Goal: Transaction & Acquisition: Book appointment/travel/reservation

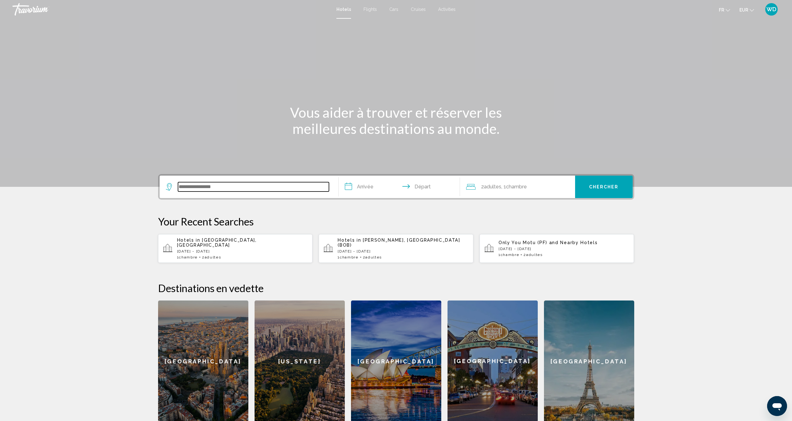
click at [252, 191] on input "Search widget" at bounding box center [253, 186] width 151 height 9
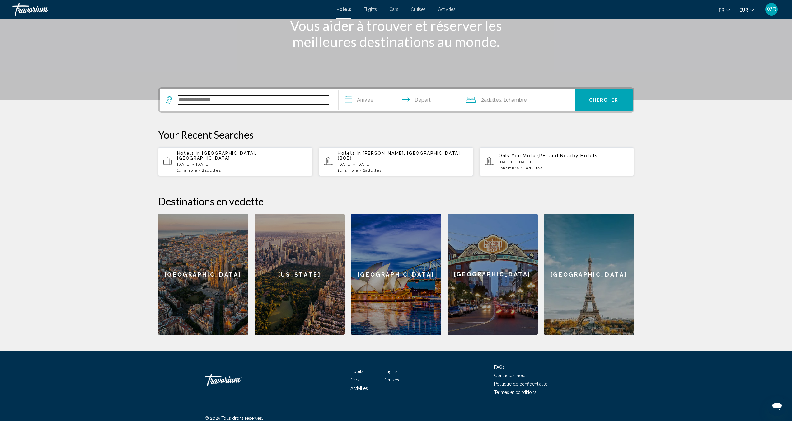
scroll to position [88, 0]
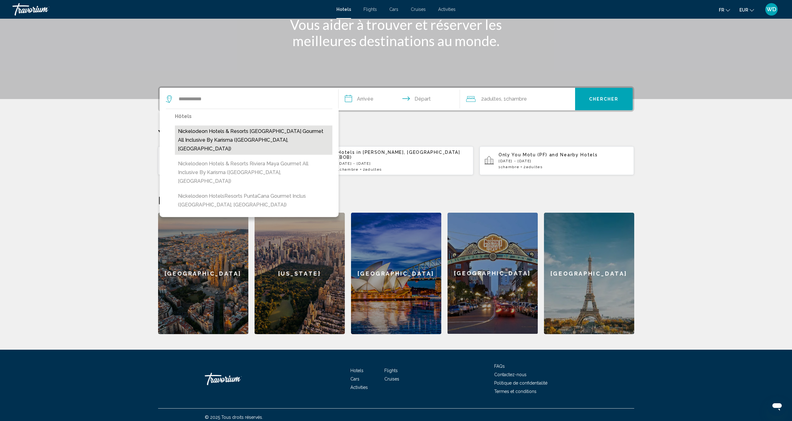
click at [275, 132] on button "Nickelodeon Hotels & Resorts [GEOGRAPHIC_DATA] Gourmet All Inclusive by Karisma…" at bounding box center [254, 139] width 158 height 29
type input "**********"
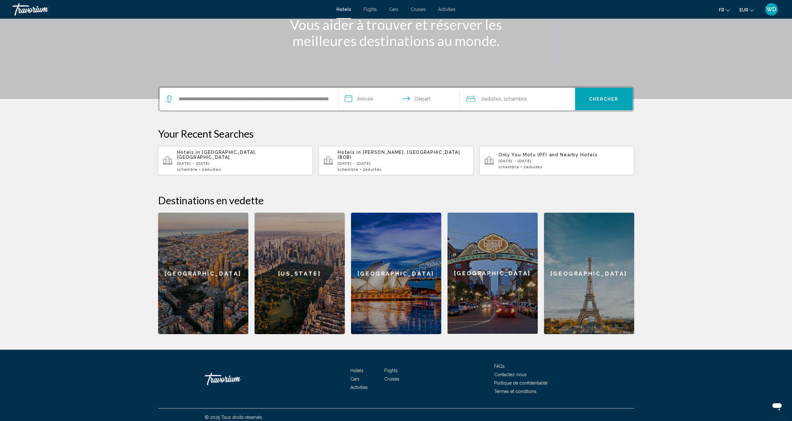
click at [379, 98] on input "**********" at bounding box center [401, 100] width 124 height 24
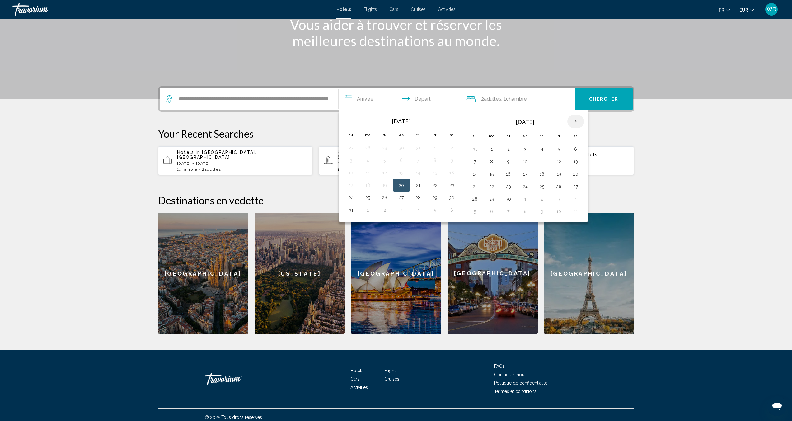
click at [574, 120] on th "Next month" at bounding box center [576, 122] width 17 height 14
click at [488, 163] on button "8" at bounding box center [492, 161] width 10 height 9
click at [477, 172] on button "14" at bounding box center [475, 174] width 10 height 9
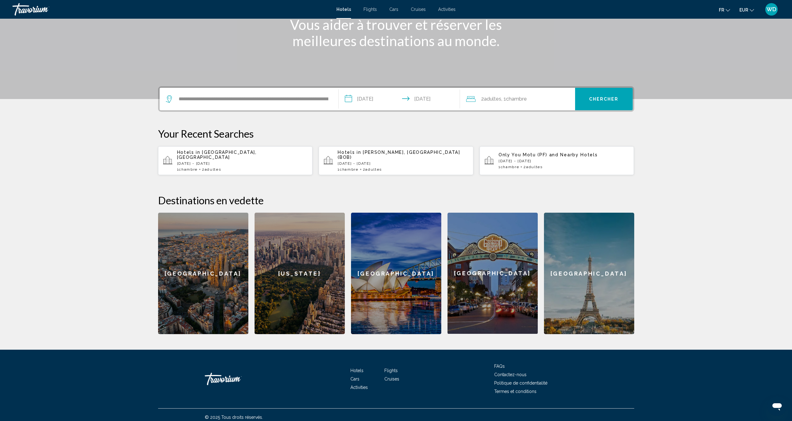
click at [547, 101] on div "2 Adulte Adultes , 1 Chambre pièces" at bounding box center [520, 99] width 109 height 9
click at [563, 140] on div "0" at bounding box center [559, 140] width 20 height 9
click at [567, 140] on icon "Increment children" at bounding box center [566, 140] width 6 height 6
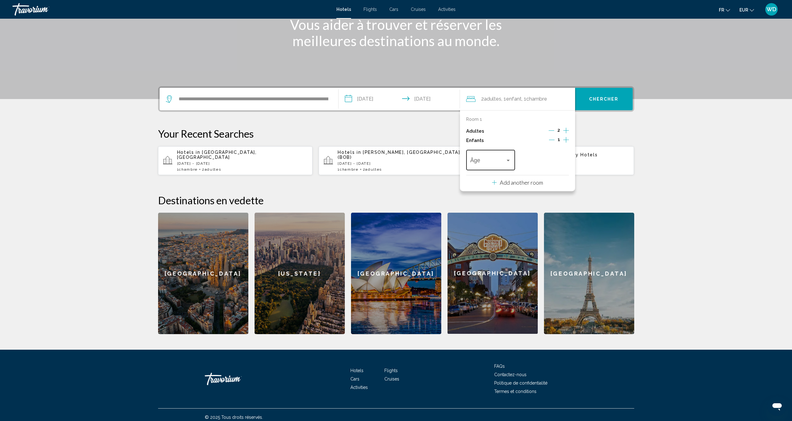
click at [507, 159] on div "Travelers: 2 adults, 1 child" at bounding box center [509, 160] width 6 height 5
click at [482, 193] on span "2" at bounding box center [490, 195] width 41 height 17
click at [355, 93] on input "**********" at bounding box center [401, 100] width 124 height 24
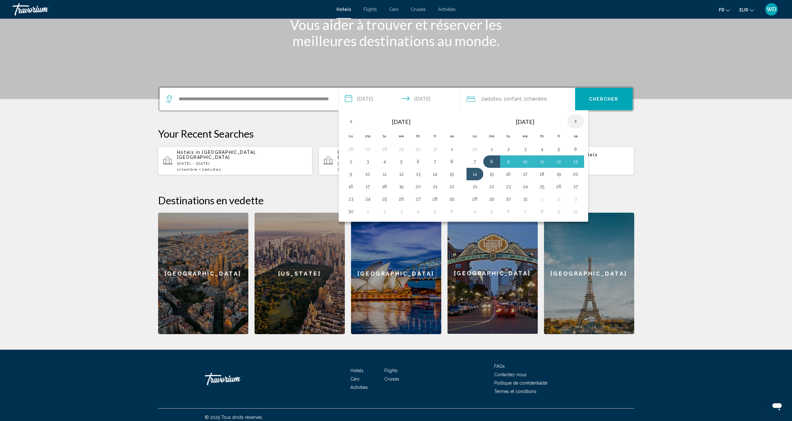
click at [571, 121] on th "Next month" at bounding box center [576, 122] width 17 height 14
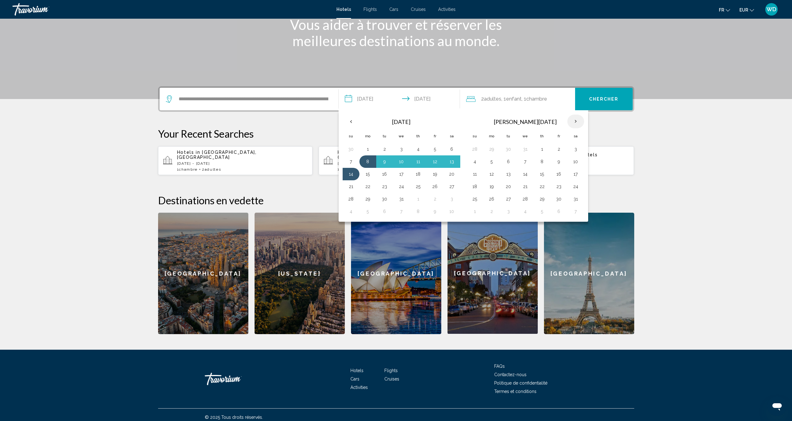
click at [571, 121] on th "Next month" at bounding box center [576, 122] width 17 height 14
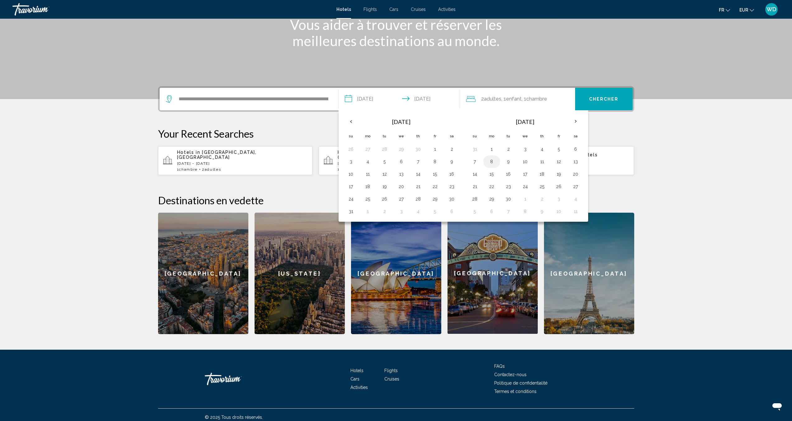
click at [494, 162] on button "8" at bounding box center [492, 161] width 10 height 9
click at [478, 171] on button "14" at bounding box center [475, 174] width 10 height 9
type input "**********"
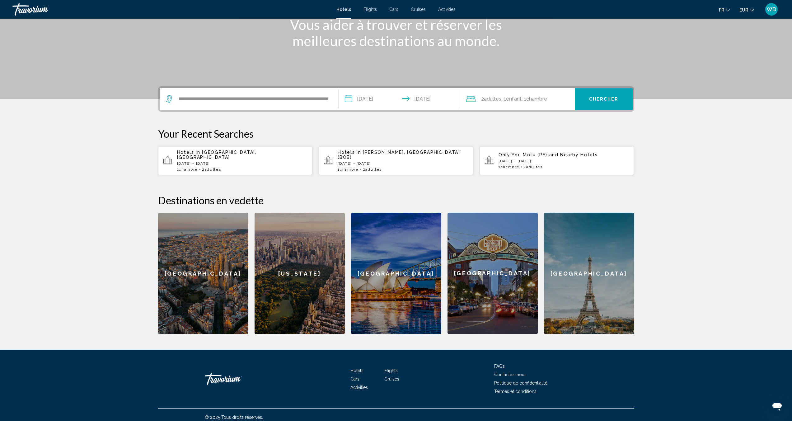
click at [592, 101] on button "Chercher" at bounding box center [604, 99] width 58 height 22
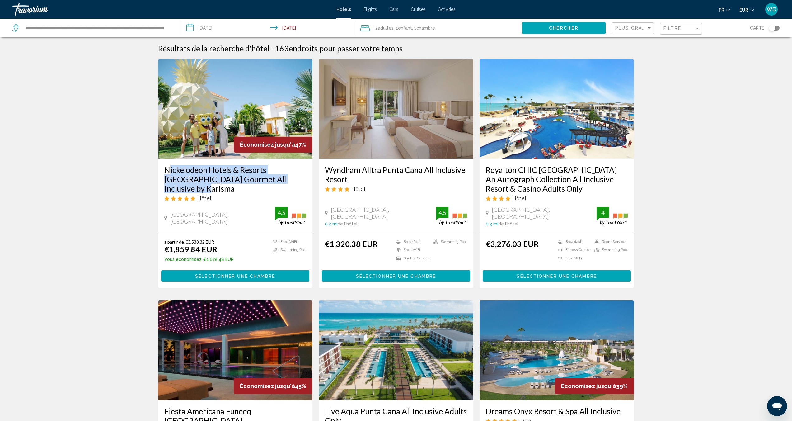
drag, startPoint x: 163, startPoint y: 168, endPoint x: 296, endPoint y: 178, distance: 133.9
click at [296, 178] on div "Nickelodeon Hotels & Resorts [GEOGRAPHIC_DATA] Gourmet All Inclusive by Karisma…" at bounding box center [235, 196] width 155 height 74
copy h3 "Nickelodeon Hotels & Resorts [GEOGRAPHIC_DATA] Gourmet All Inclusive by Karisma"
click at [307, 116] on img "Main content" at bounding box center [235, 109] width 155 height 100
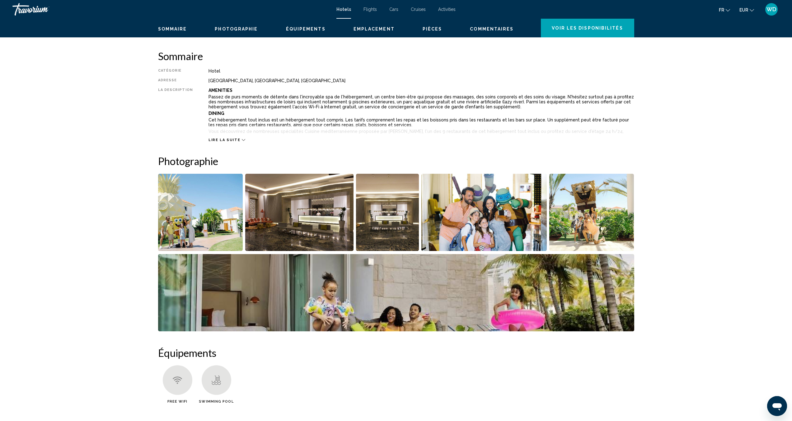
scroll to position [180, 0]
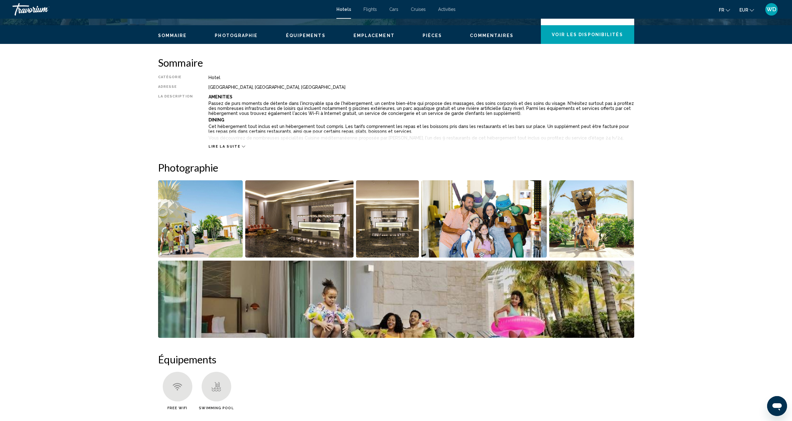
click at [177, 212] on img "Open full-screen image slider" at bounding box center [200, 218] width 85 height 77
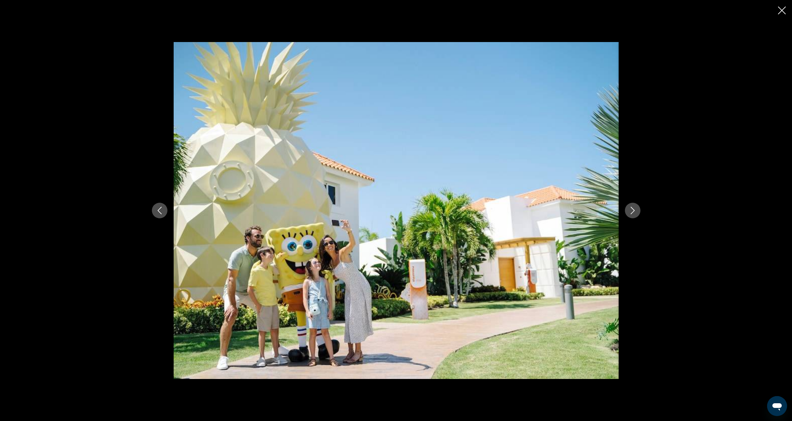
click at [635, 205] on button "Next image" at bounding box center [633, 211] width 16 height 16
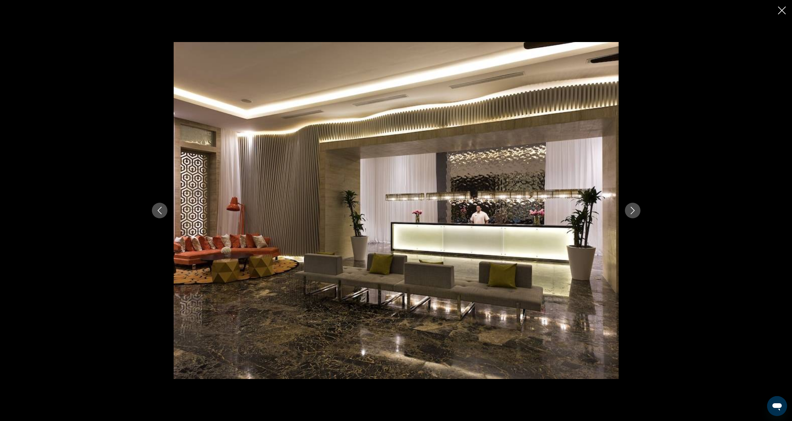
click at [635, 205] on button "Next image" at bounding box center [633, 211] width 16 height 16
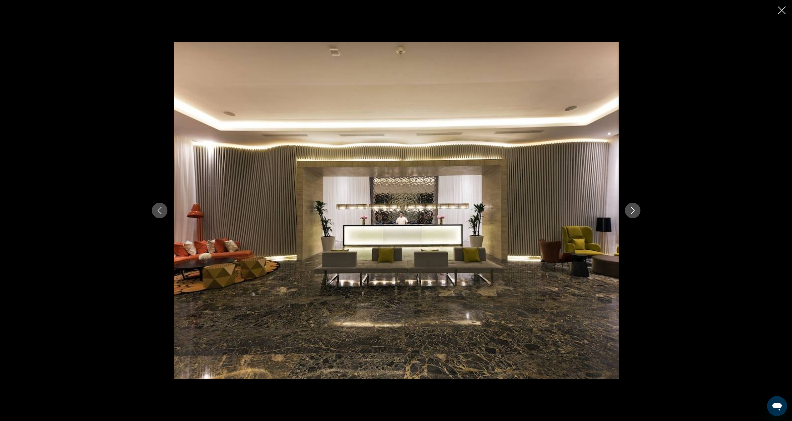
click at [635, 205] on button "Next image" at bounding box center [633, 211] width 16 height 16
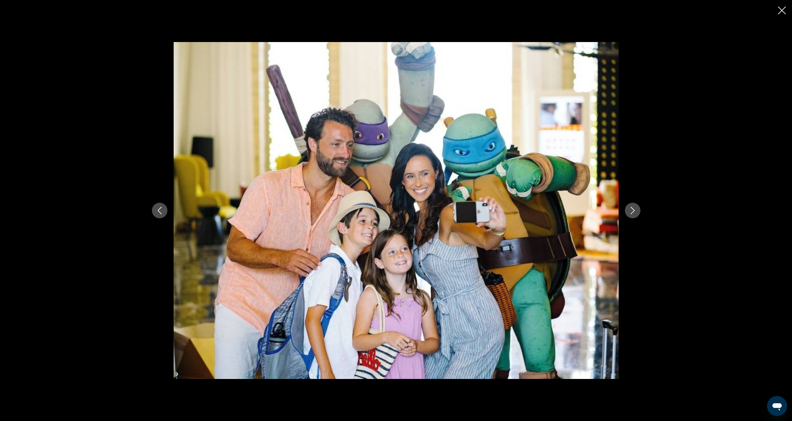
click at [635, 205] on button "Next image" at bounding box center [633, 211] width 16 height 16
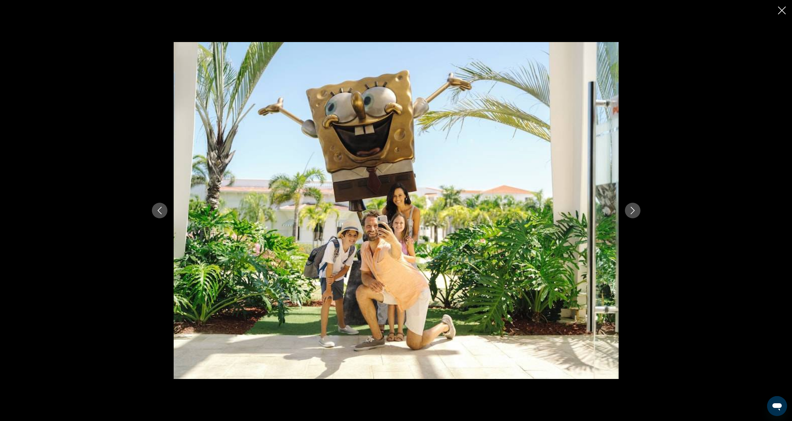
click at [635, 205] on button "Next image" at bounding box center [633, 211] width 16 height 16
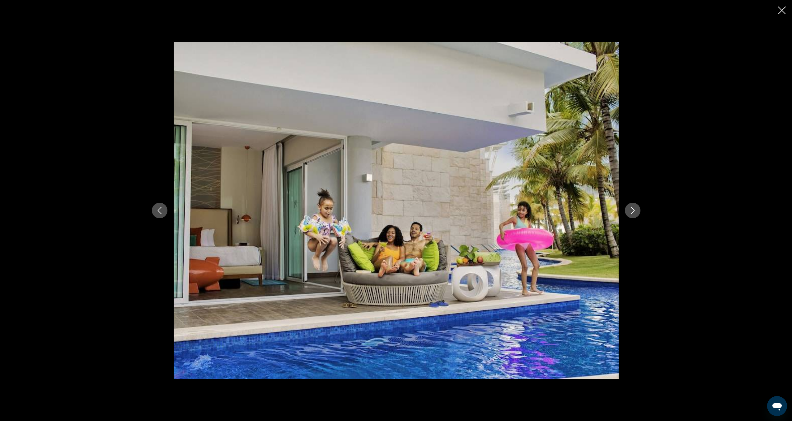
click at [635, 205] on button "Next image" at bounding box center [633, 211] width 16 height 16
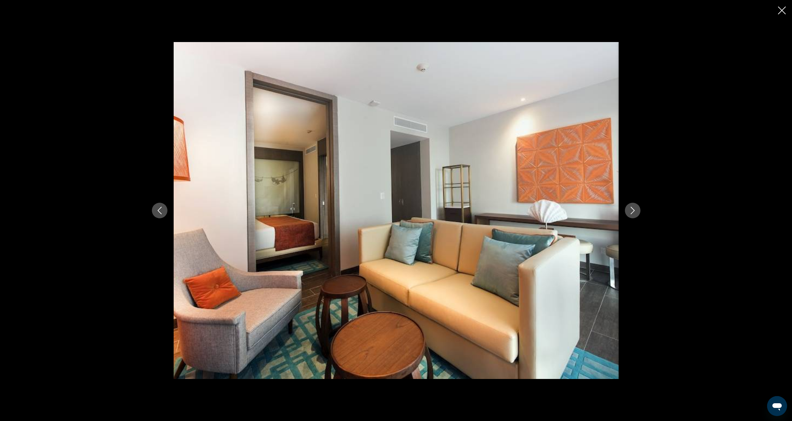
click at [635, 205] on button "Next image" at bounding box center [633, 211] width 16 height 16
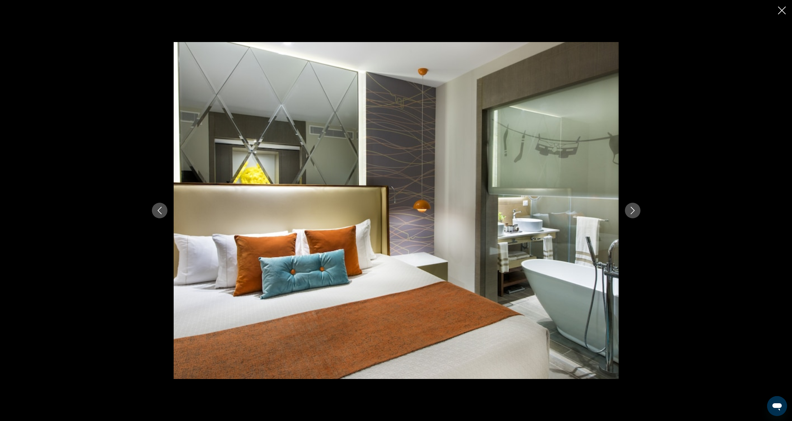
click at [635, 205] on button "Next image" at bounding box center [633, 211] width 16 height 16
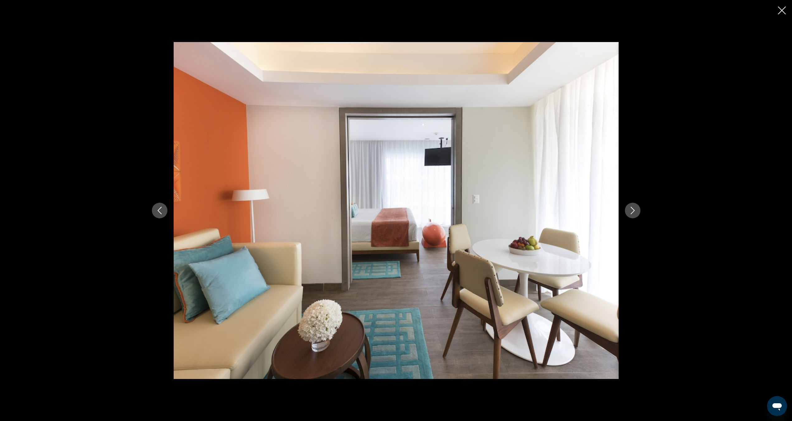
click at [635, 205] on button "Next image" at bounding box center [633, 211] width 16 height 16
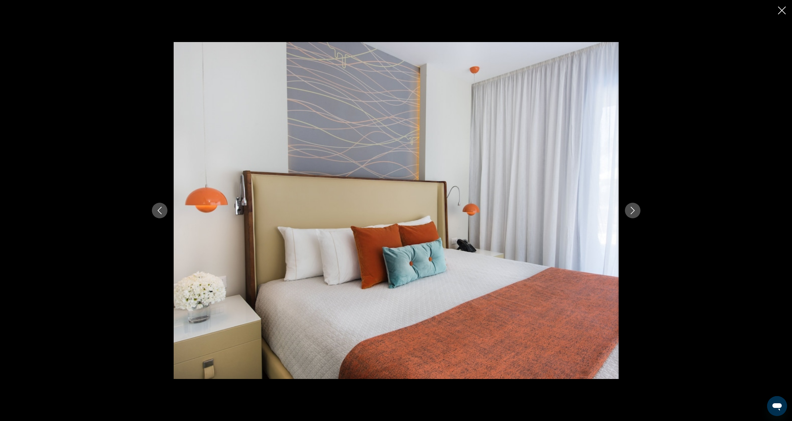
click at [635, 205] on button "Next image" at bounding box center [633, 211] width 16 height 16
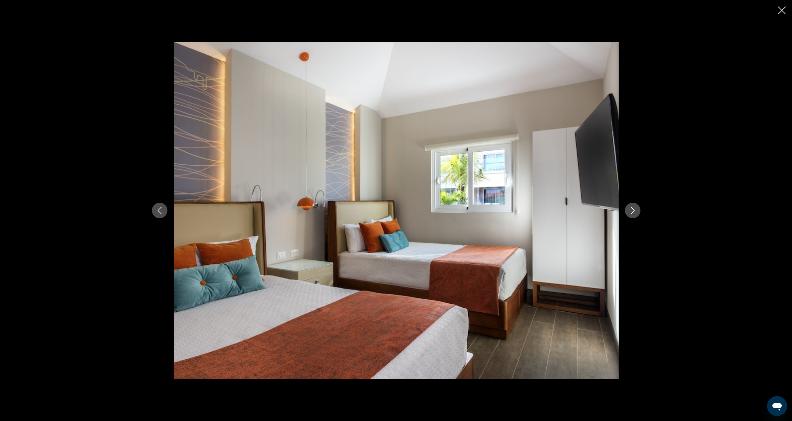
click at [635, 205] on button "Next image" at bounding box center [633, 211] width 16 height 16
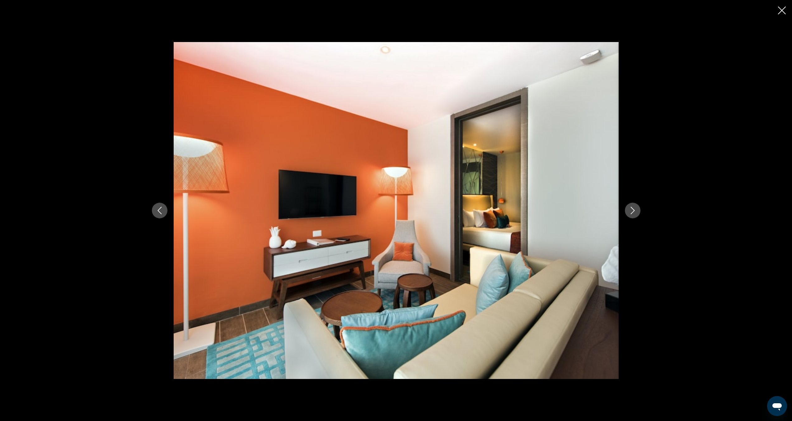
click at [635, 205] on button "Next image" at bounding box center [633, 211] width 16 height 16
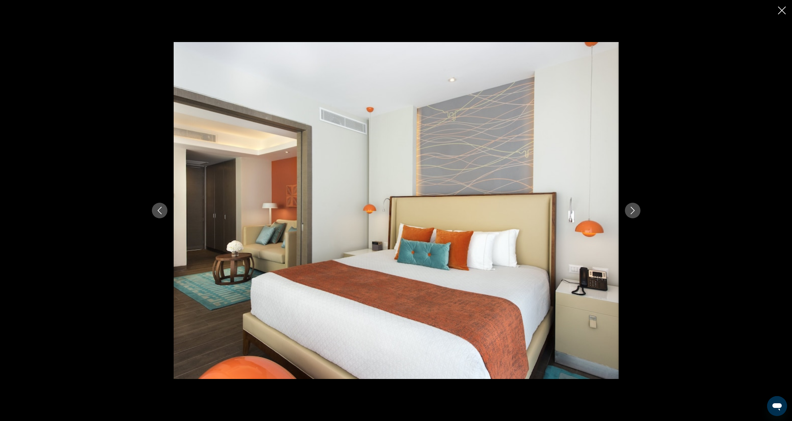
click at [635, 205] on button "Next image" at bounding box center [633, 211] width 16 height 16
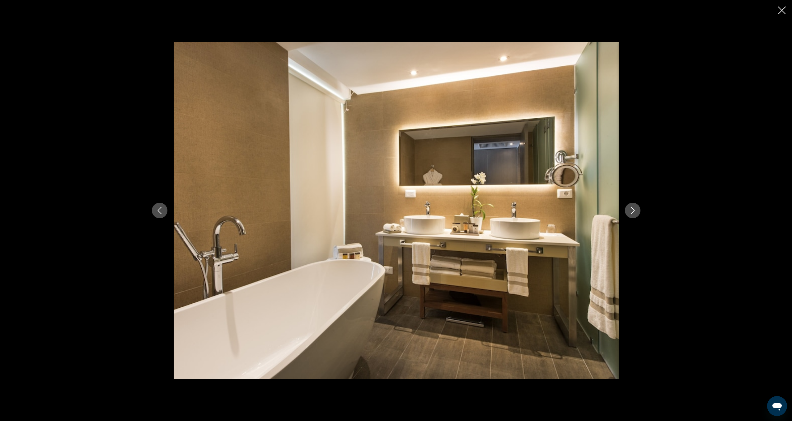
click at [635, 205] on button "Next image" at bounding box center [633, 211] width 16 height 16
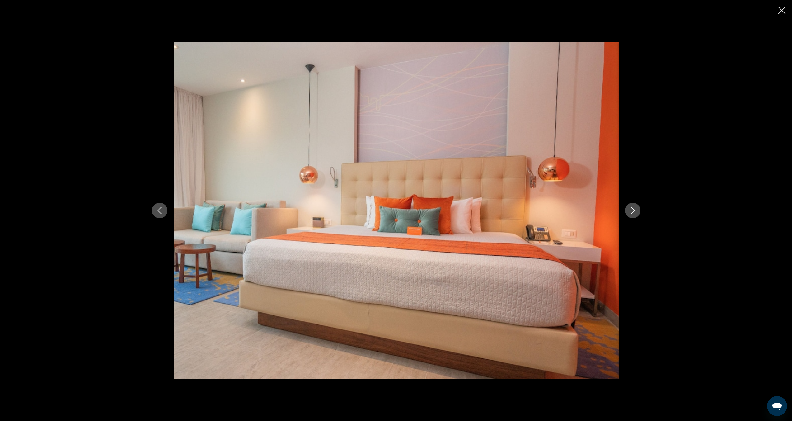
click at [635, 205] on button "Next image" at bounding box center [633, 211] width 16 height 16
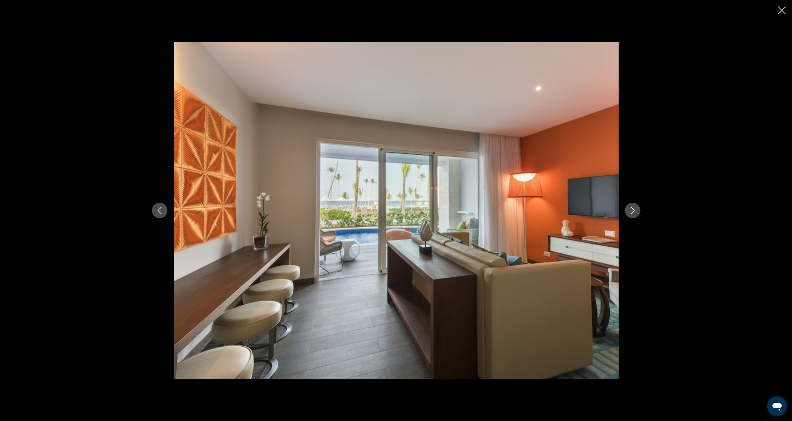
click at [635, 205] on button "Next image" at bounding box center [633, 211] width 16 height 16
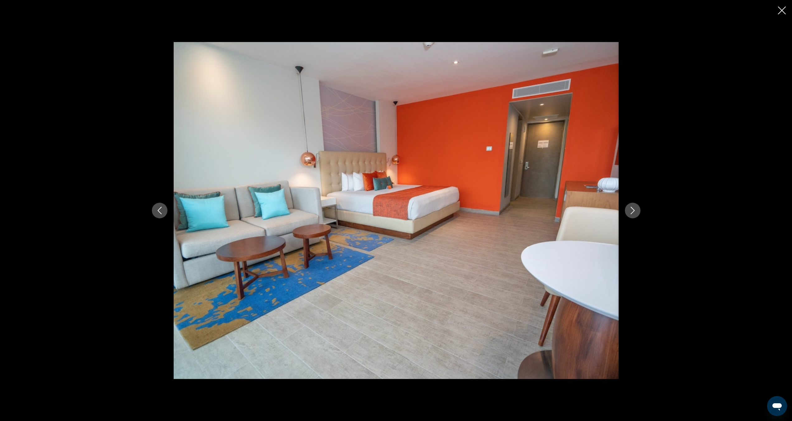
click at [635, 205] on button "Next image" at bounding box center [633, 211] width 16 height 16
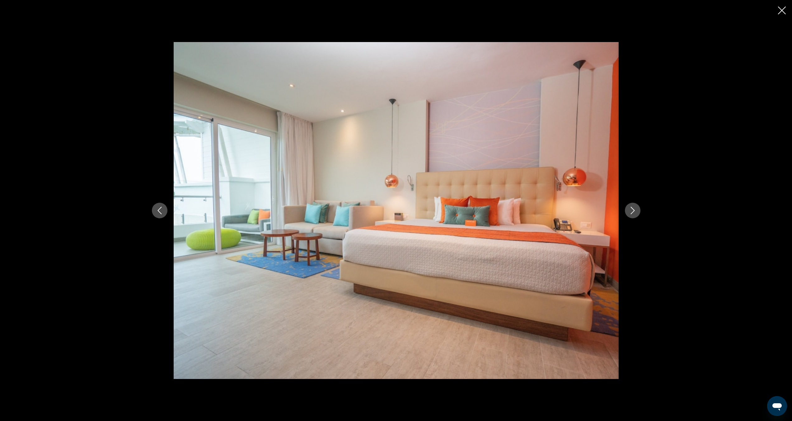
click at [635, 205] on button "Next image" at bounding box center [633, 211] width 16 height 16
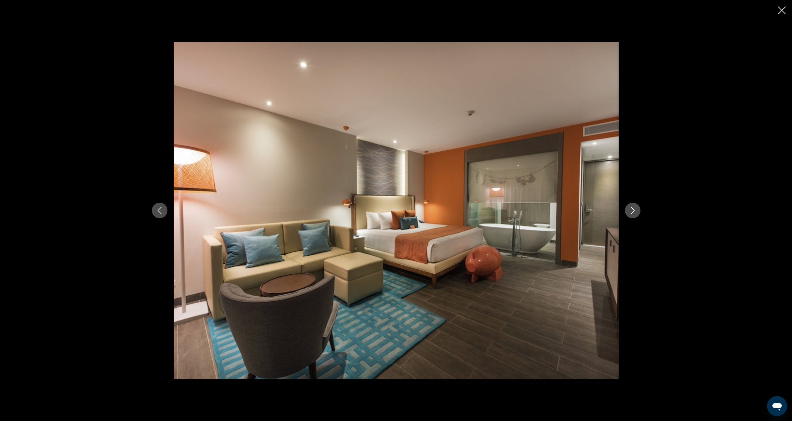
click at [635, 205] on button "Next image" at bounding box center [633, 211] width 16 height 16
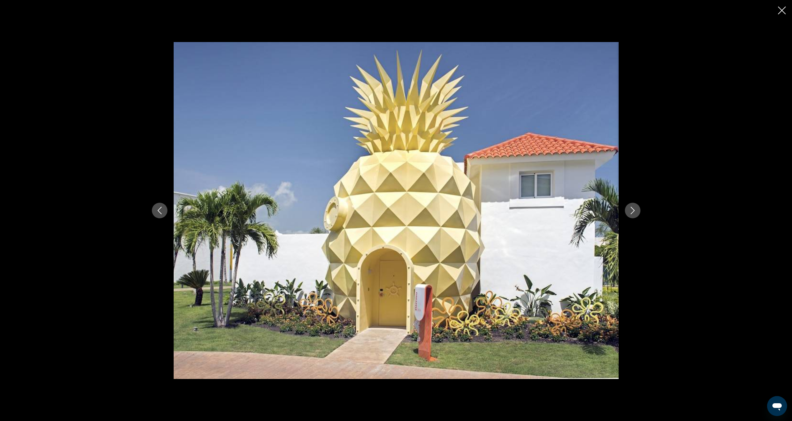
click at [635, 205] on button "Next image" at bounding box center [633, 211] width 16 height 16
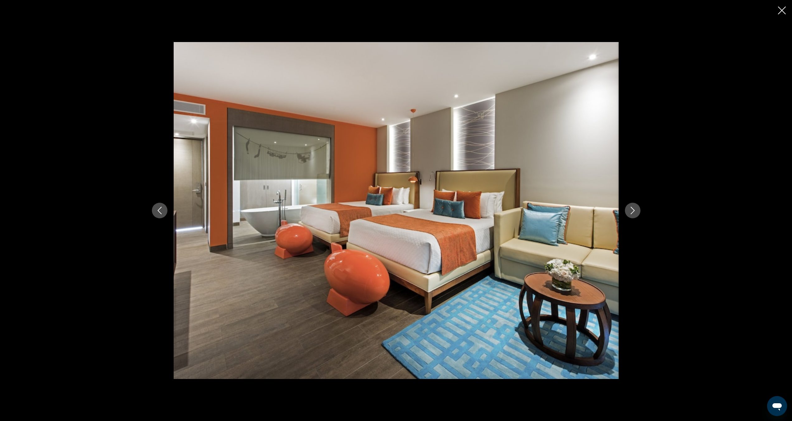
click at [635, 205] on button "Next image" at bounding box center [633, 211] width 16 height 16
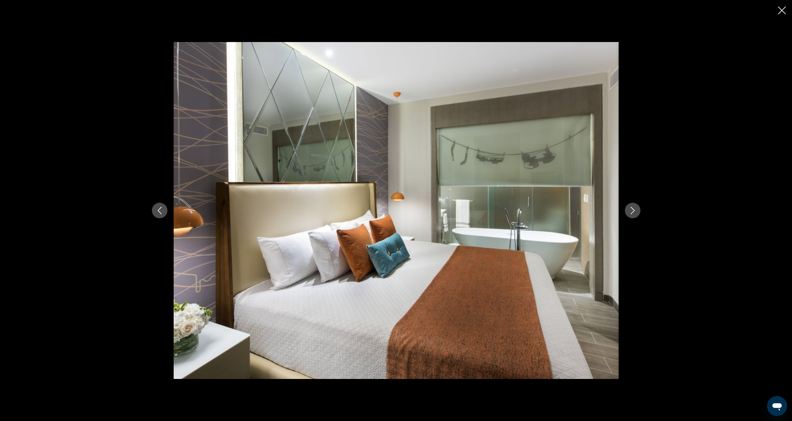
click at [635, 205] on button "Next image" at bounding box center [633, 211] width 16 height 16
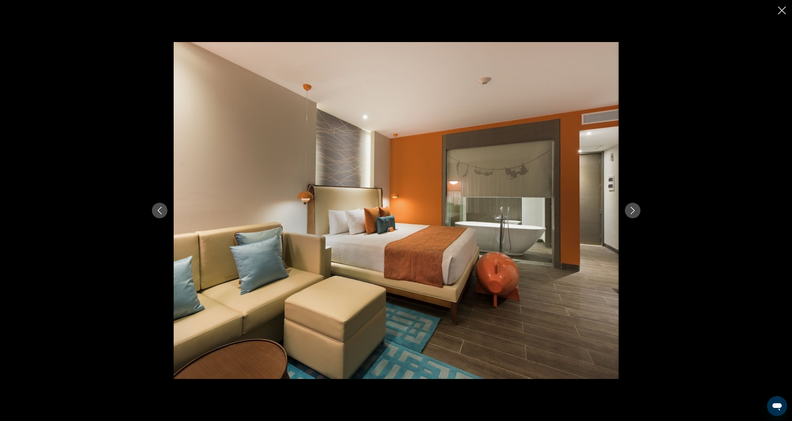
click at [635, 205] on button "Next image" at bounding box center [633, 211] width 16 height 16
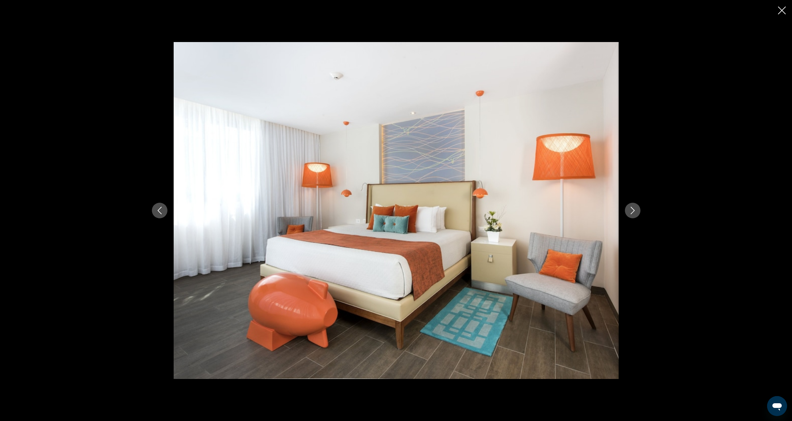
click at [635, 205] on button "Next image" at bounding box center [633, 211] width 16 height 16
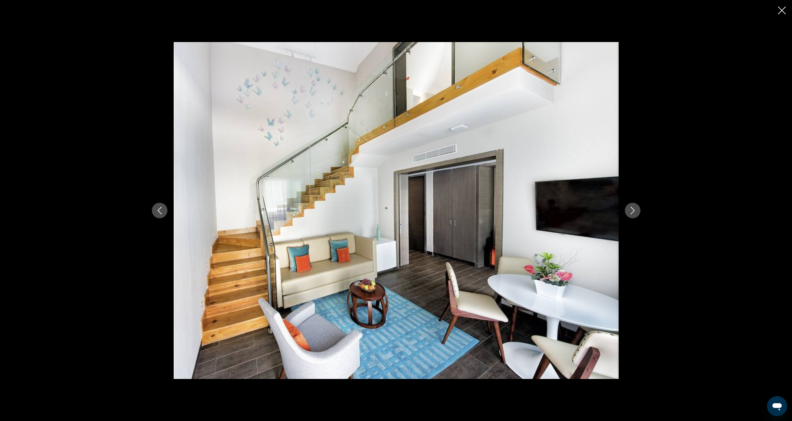
click at [635, 205] on button "Next image" at bounding box center [633, 211] width 16 height 16
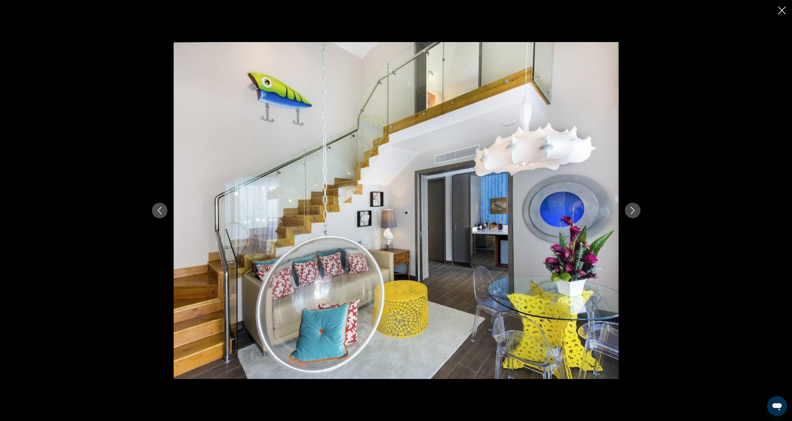
click at [635, 205] on button "Next image" at bounding box center [633, 211] width 16 height 16
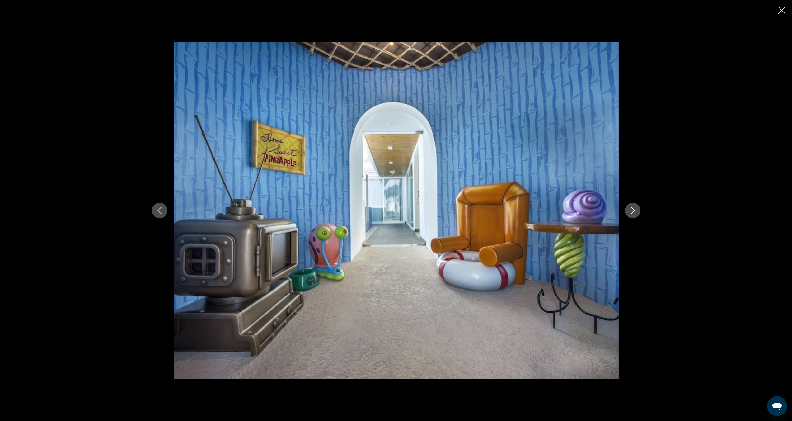
click at [635, 205] on button "Next image" at bounding box center [633, 211] width 16 height 16
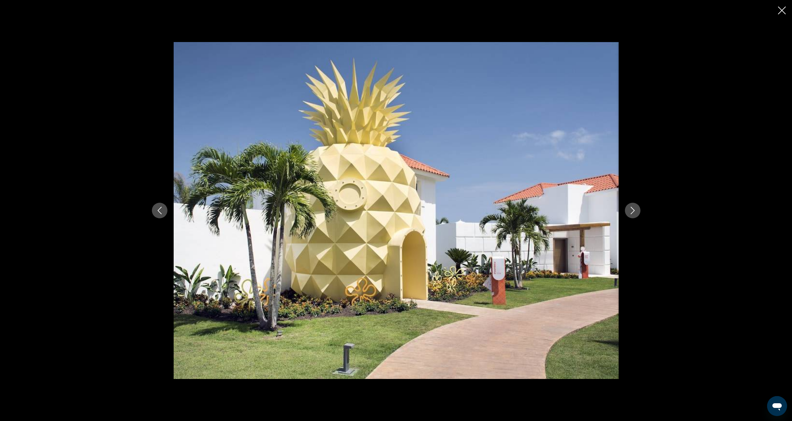
click at [635, 205] on button "Next image" at bounding box center [633, 211] width 16 height 16
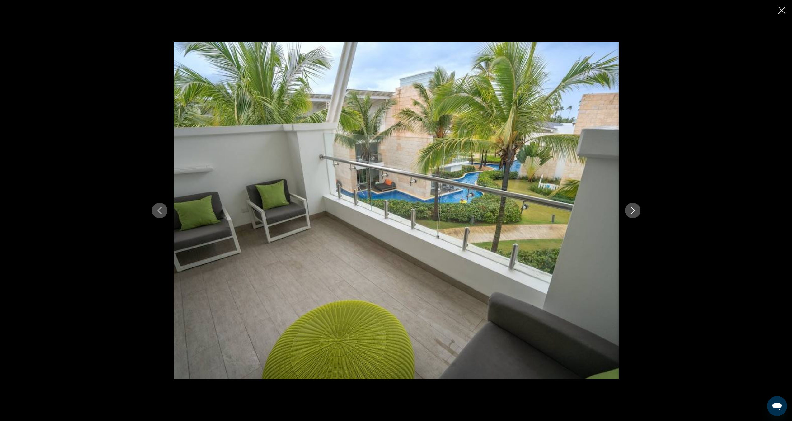
click at [635, 205] on button "Next image" at bounding box center [633, 211] width 16 height 16
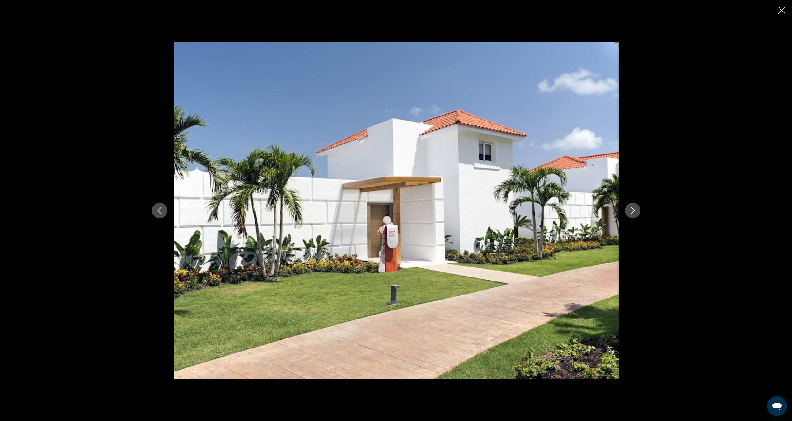
click at [635, 205] on button "Next image" at bounding box center [633, 211] width 16 height 16
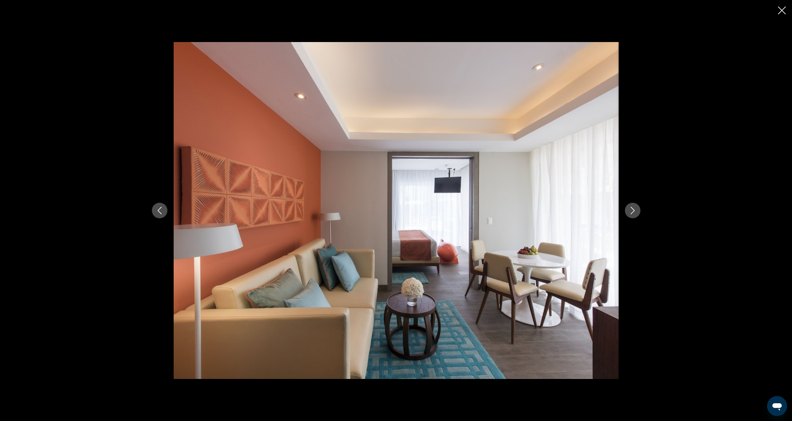
click at [635, 205] on button "Next image" at bounding box center [633, 211] width 16 height 16
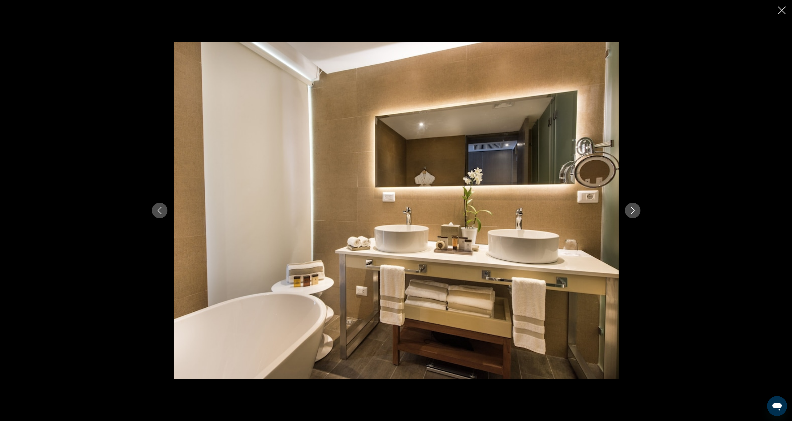
click at [635, 205] on button "Next image" at bounding box center [633, 211] width 16 height 16
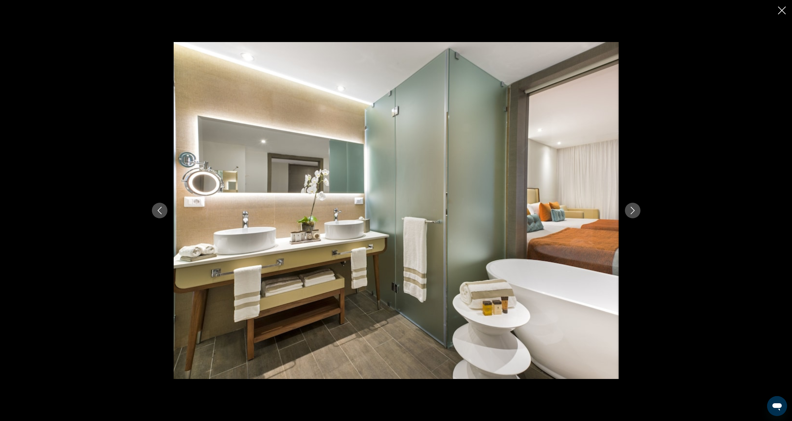
click at [635, 205] on button "Next image" at bounding box center [633, 211] width 16 height 16
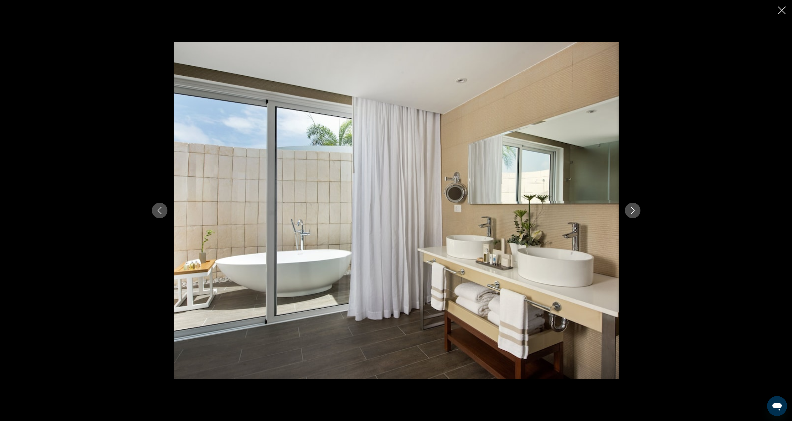
click at [635, 205] on button "Next image" at bounding box center [633, 211] width 16 height 16
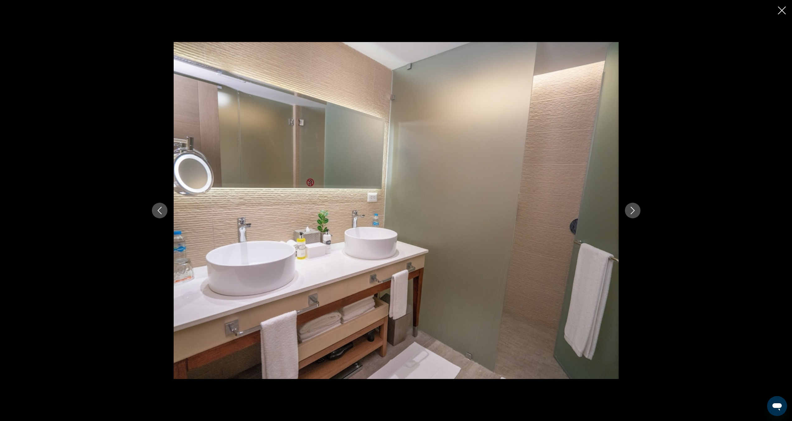
click at [635, 205] on button "Next image" at bounding box center [633, 211] width 16 height 16
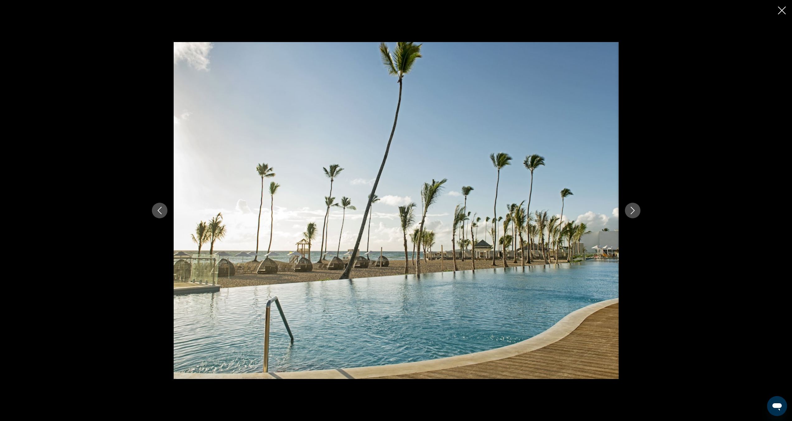
click at [635, 205] on button "Next image" at bounding box center [633, 211] width 16 height 16
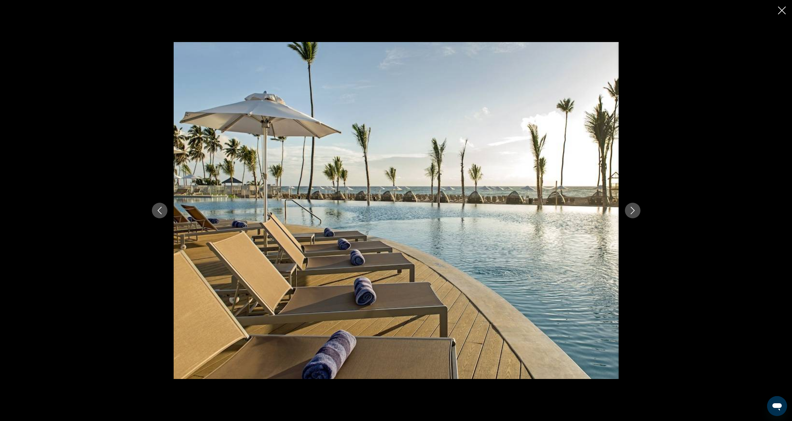
click at [785, 12] on icon "Close slideshow" at bounding box center [782, 11] width 8 height 8
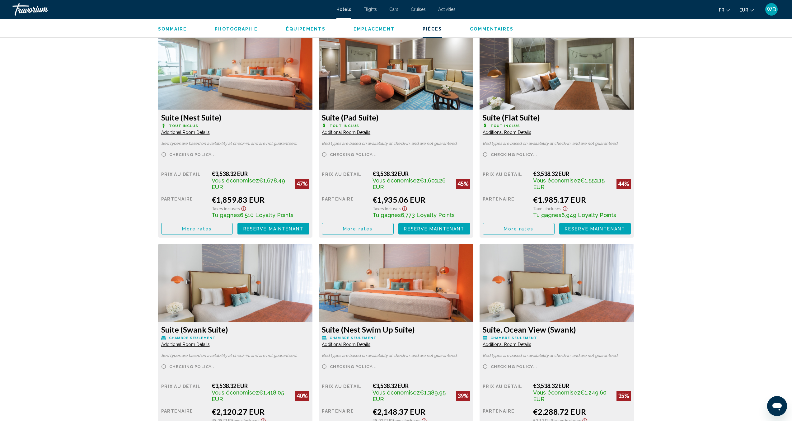
scroll to position [841, 0]
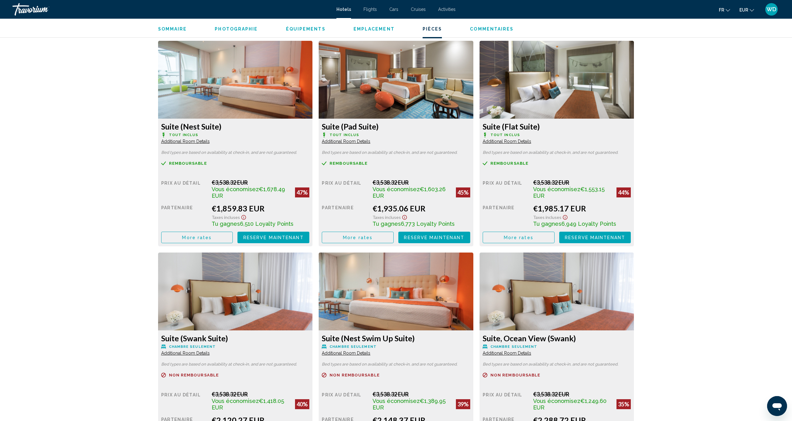
click at [247, 104] on img "Main content" at bounding box center [235, 80] width 155 height 78
click at [249, 103] on img "Main content" at bounding box center [235, 80] width 155 height 78
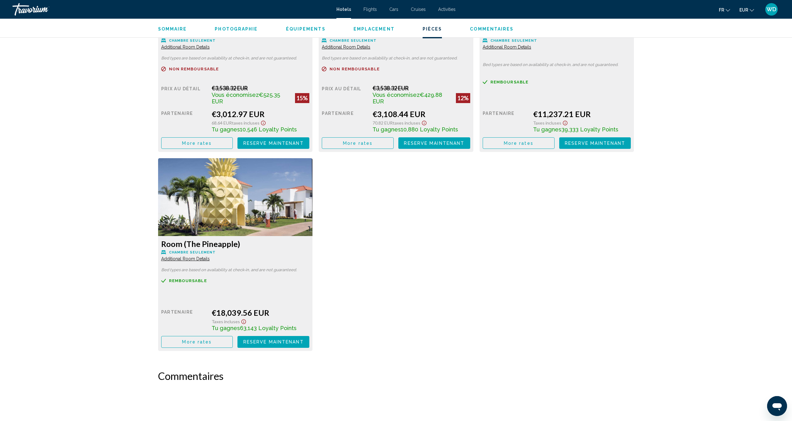
scroll to position [1579, 0]
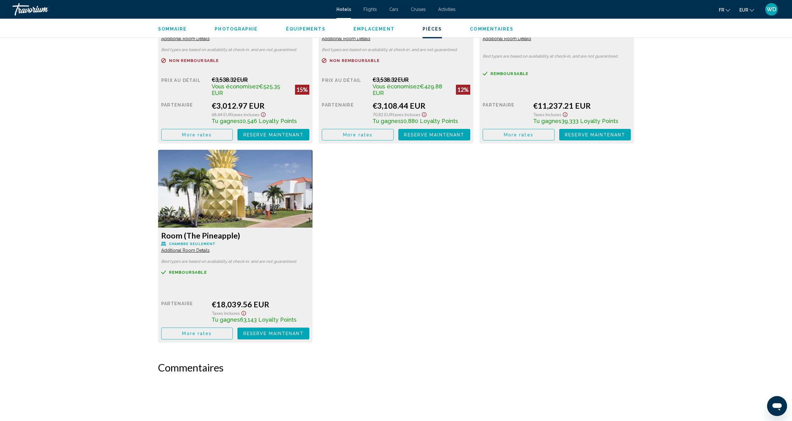
drag, startPoint x: 241, startPoint y: 234, endPoint x: 259, endPoint y: 233, distance: 18.7
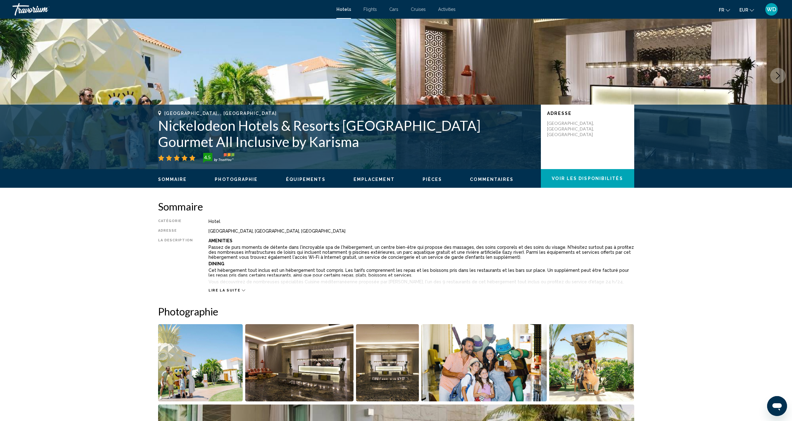
scroll to position [0, 0]
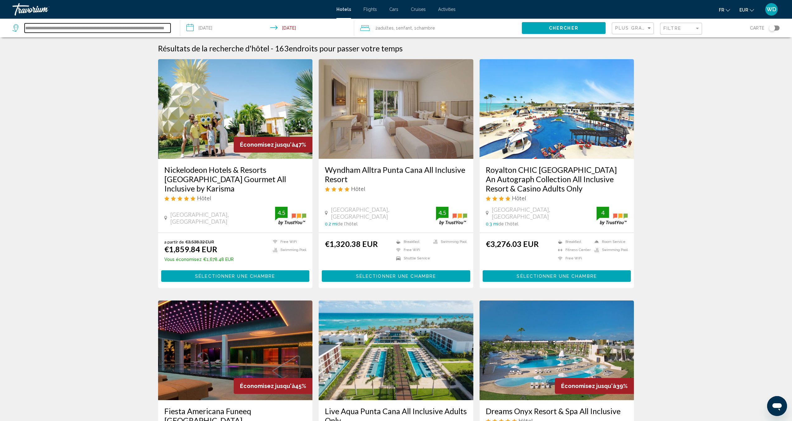
click at [146, 29] on input "**********" at bounding box center [98, 27] width 146 height 9
drag, startPoint x: 163, startPoint y: 28, endPoint x: 38, endPoint y: 27, distance: 125.8
click at [38, 27] on input "**********" at bounding box center [98, 27] width 146 height 9
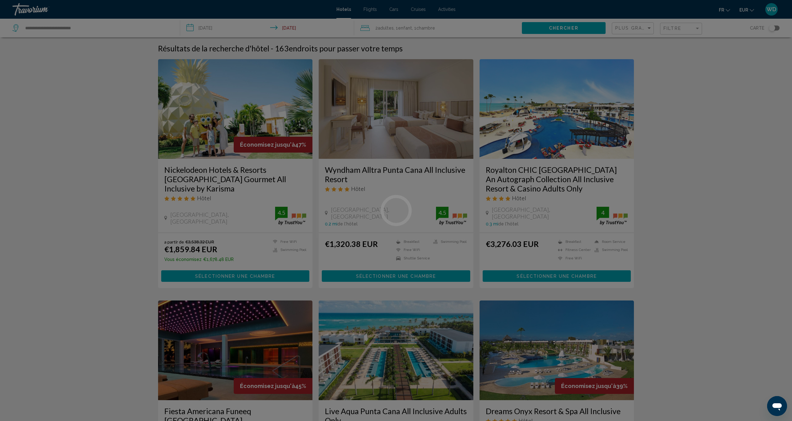
drag, startPoint x: 95, startPoint y: 32, endPoint x: 79, endPoint y: 32, distance: 15.9
click at [79, 32] on div at bounding box center [396, 210] width 792 height 421
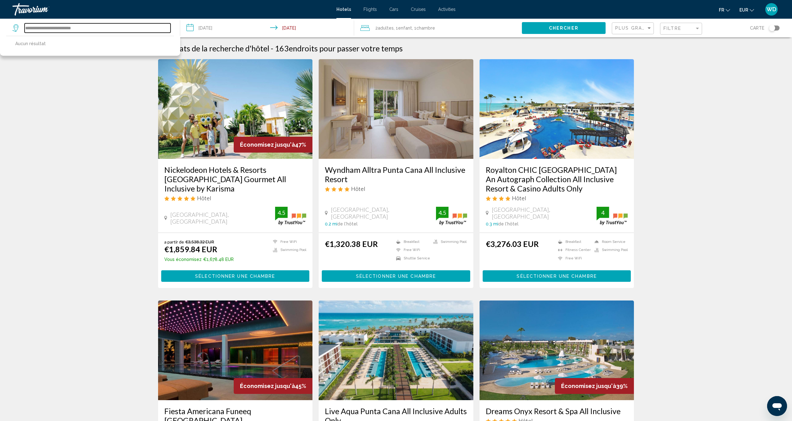
drag, startPoint x: 110, startPoint y: 29, endPoint x: 15, endPoint y: 28, distance: 95.0
click at [15, 28] on div "**********" at bounding box center [91, 27] width 158 height 9
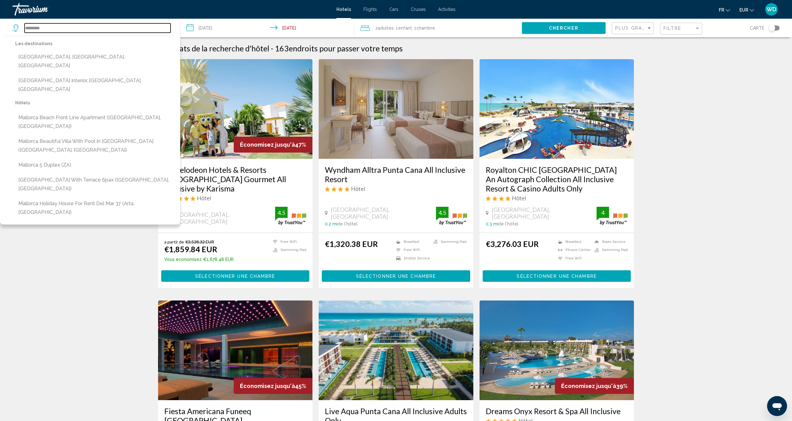
type input "********"
click at [240, 28] on input "**********" at bounding box center [268, 29] width 177 height 21
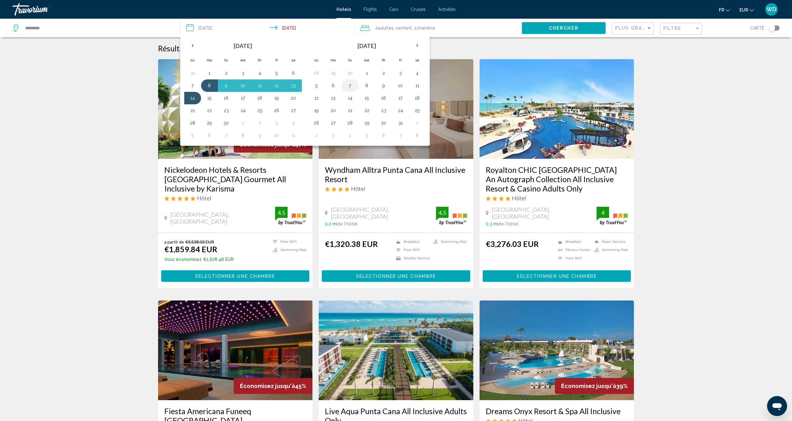
click at [352, 87] on button "7" at bounding box center [350, 85] width 10 height 9
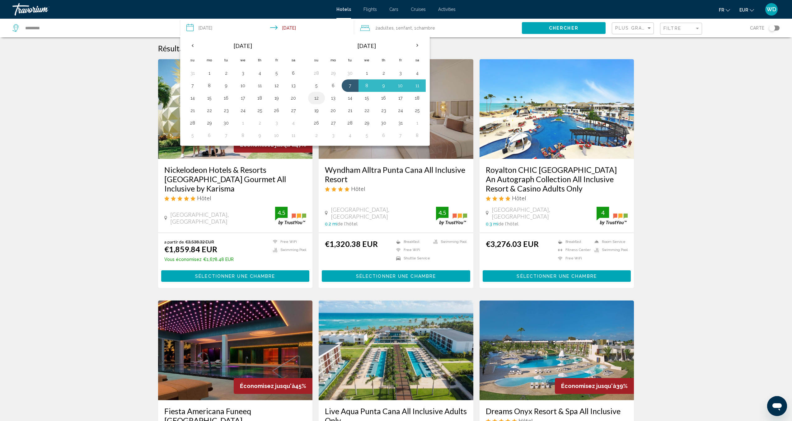
click at [321, 97] on button "12" at bounding box center [317, 98] width 10 height 9
type input "**********"
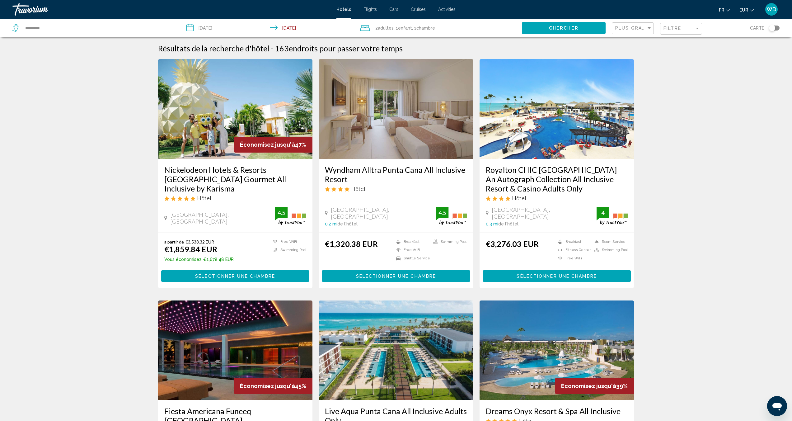
click at [384, 30] on span "Adultes" at bounding box center [386, 28] width 16 height 5
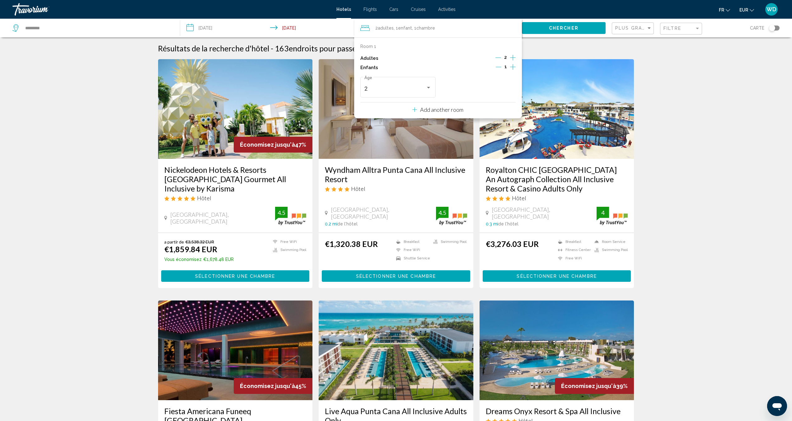
click at [502, 66] on div "1" at bounding box center [506, 67] width 20 height 9
click at [497, 68] on icon "Decrement children" at bounding box center [499, 67] width 6 height 6
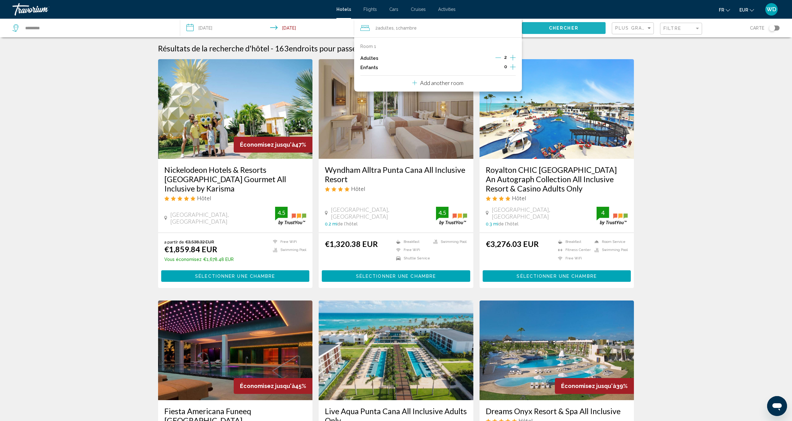
click at [550, 25] on span "Chercher" at bounding box center [564, 27] width 30 height 5
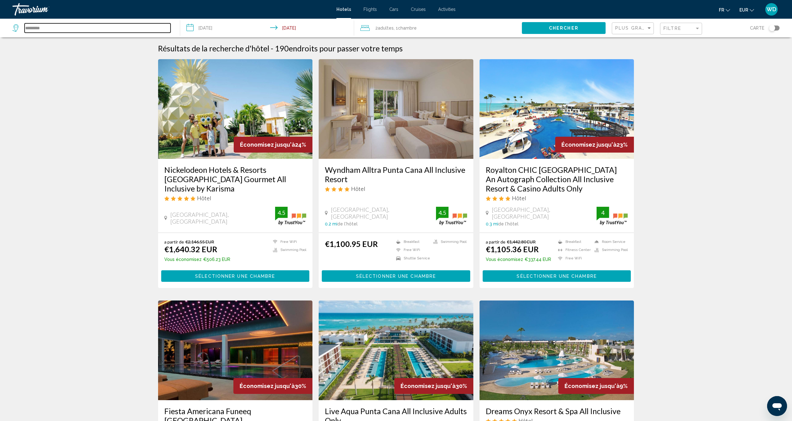
click at [70, 32] on input "********" at bounding box center [98, 27] width 146 height 9
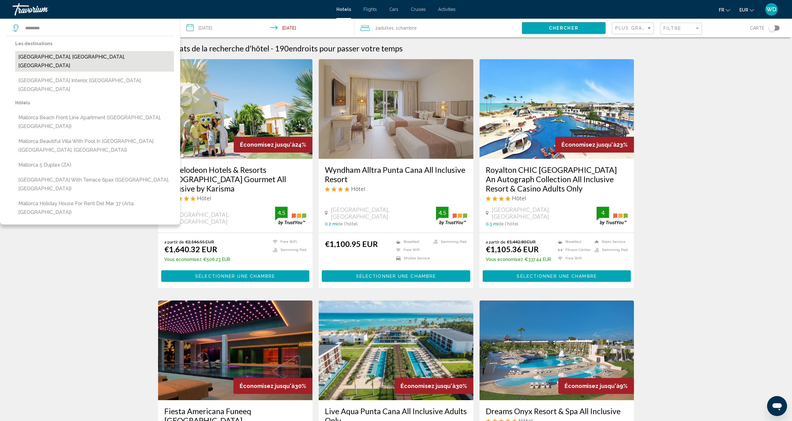
click at [91, 53] on button "[GEOGRAPHIC_DATA], [GEOGRAPHIC_DATA], [GEOGRAPHIC_DATA]" at bounding box center [94, 61] width 159 height 21
type input "**********"
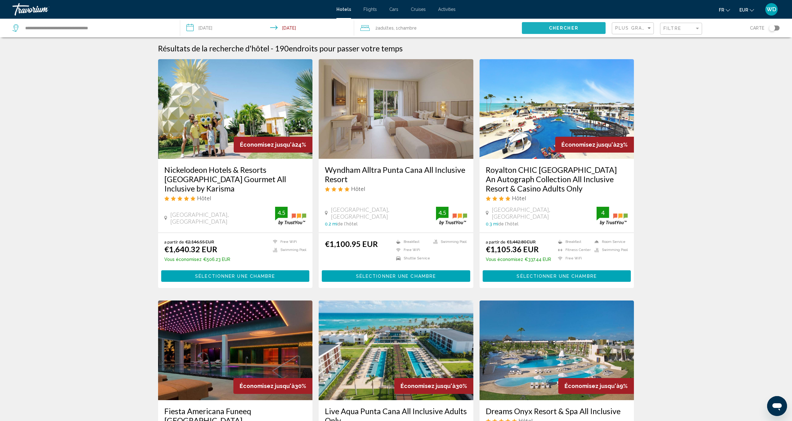
click at [566, 31] on button "Chercher" at bounding box center [564, 28] width 84 height 12
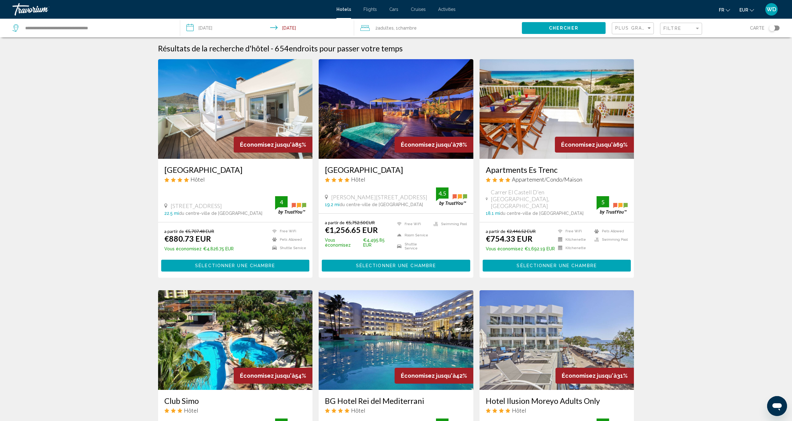
click at [235, 113] on img "Main content" at bounding box center [235, 109] width 155 height 100
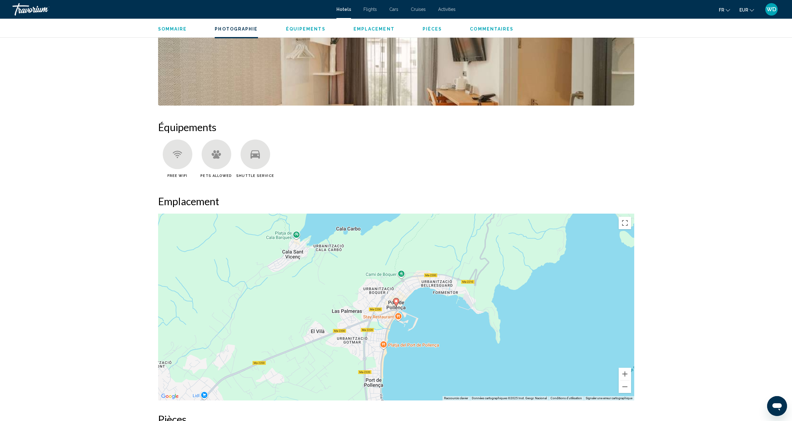
scroll to position [390, 0]
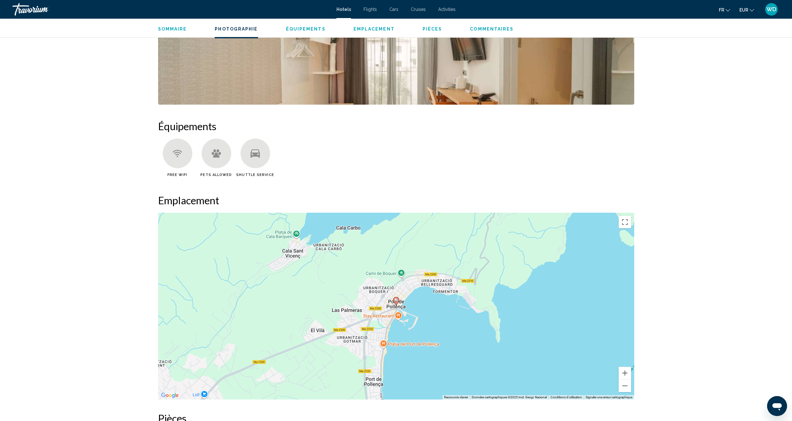
click at [334, 86] on img "Open full-screen image slider" at bounding box center [396, 65] width 476 height 77
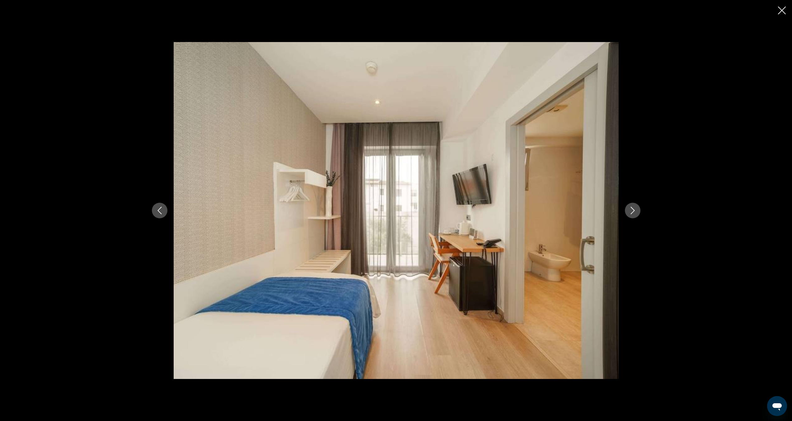
click at [645, 213] on div "Main content" at bounding box center [396, 210] width 501 height 337
click at [640, 211] on button "Next image" at bounding box center [633, 211] width 16 height 16
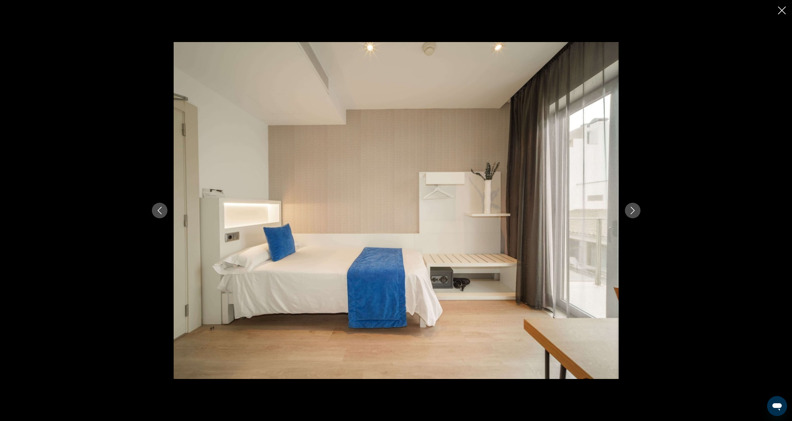
click at [639, 211] on button "Next image" at bounding box center [633, 211] width 16 height 16
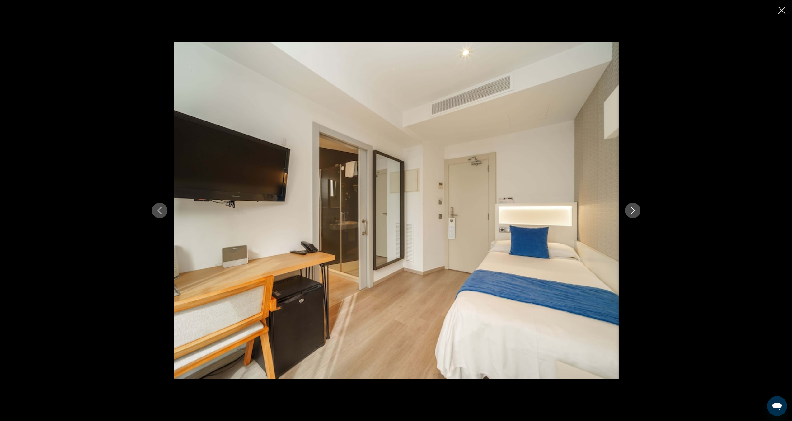
click at [639, 211] on button "Next image" at bounding box center [633, 211] width 16 height 16
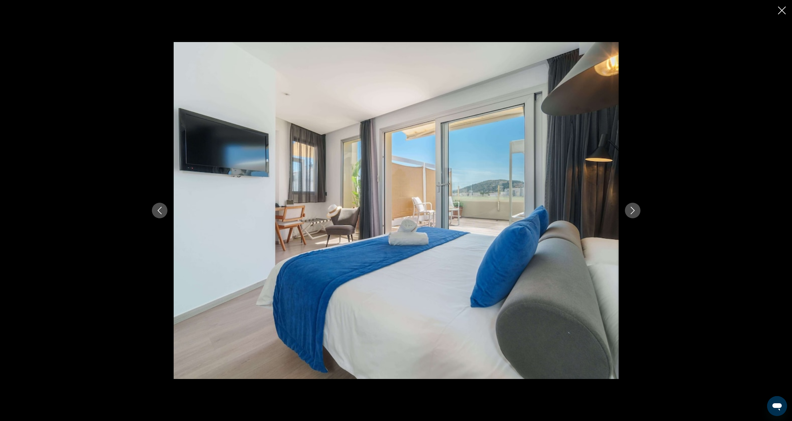
click at [639, 211] on button "Next image" at bounding box center [633, 211] width 16 height 16
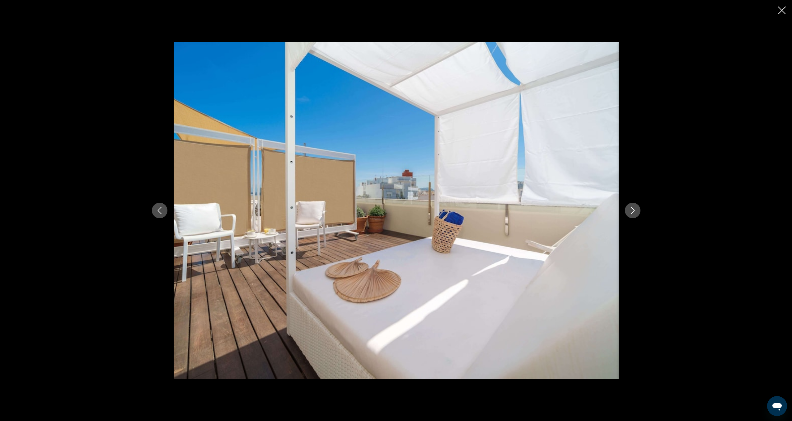
click at [639, 211] on button "Next image" at bounding box center [633, 211] width 16 height 16
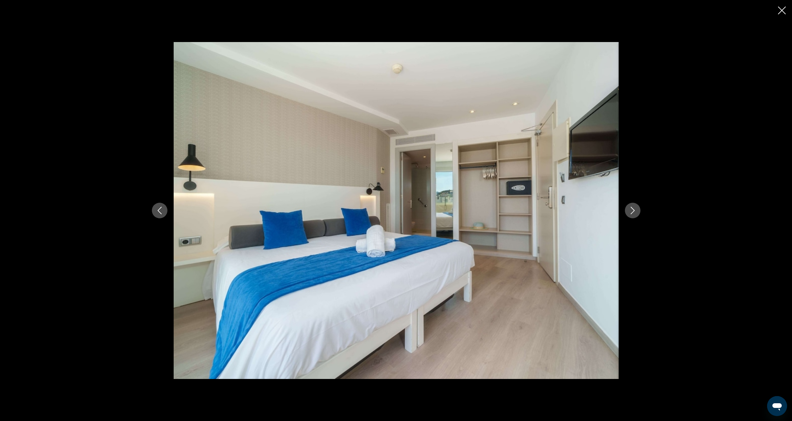
click at [639, 211] on button "Next image" at bounding box center [633, 211] width 16 height 16
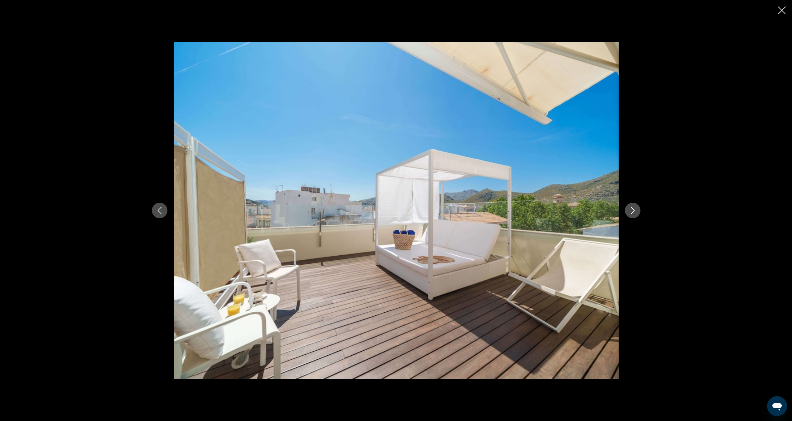
click at [639, 211] on button "Next image" at bounding box center [633, 211] width 16 height 16
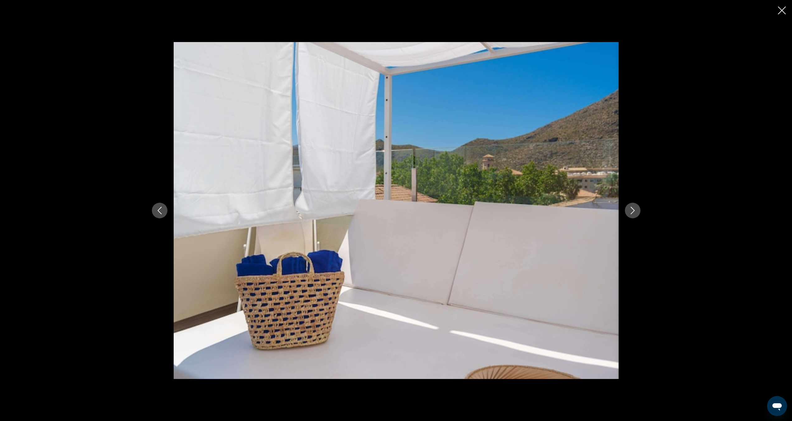
click at [639, 211] on button "Next image" at bounding box center [633, 211] width 16 height 16
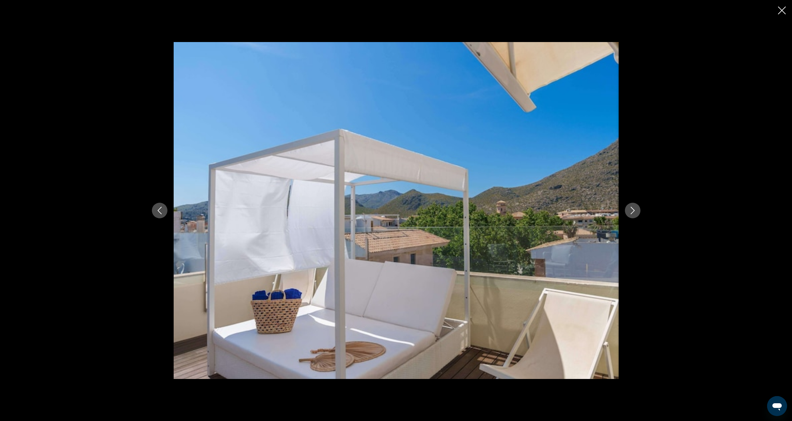
click at [639, 211] on button "Next image" at bounding box center [633, 211] width 16 height 16
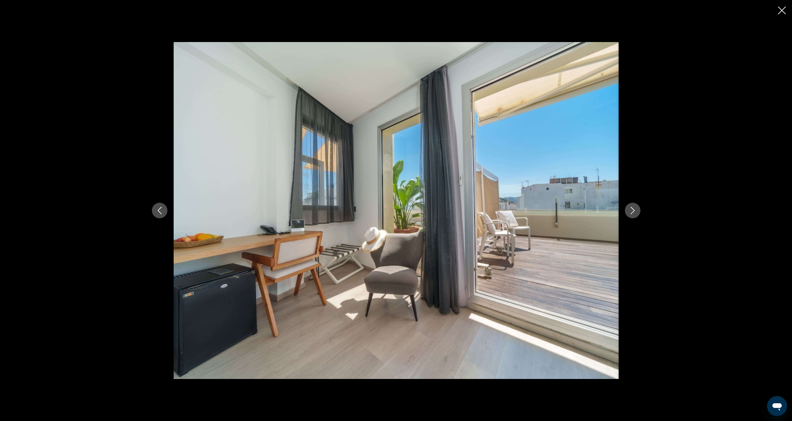
click at [639, 211] on button "Next image" at bounding box center [633, 211] width 16 height 16
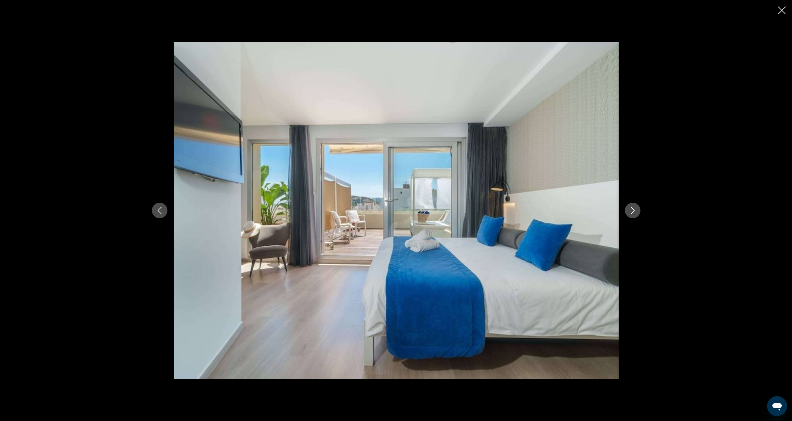
click at [639, 211] on button "Next image" at bounding box center [633, 211] width 16 height 16
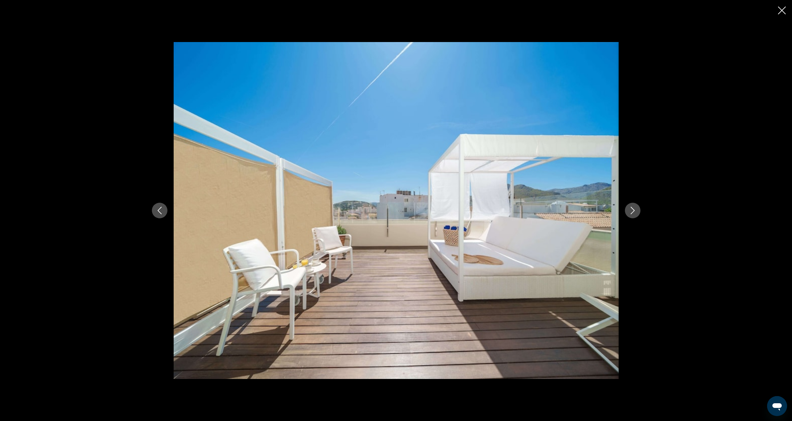
click at [639, 211] on button "Next image" at bounding box center [633, 211] width 16 height 16
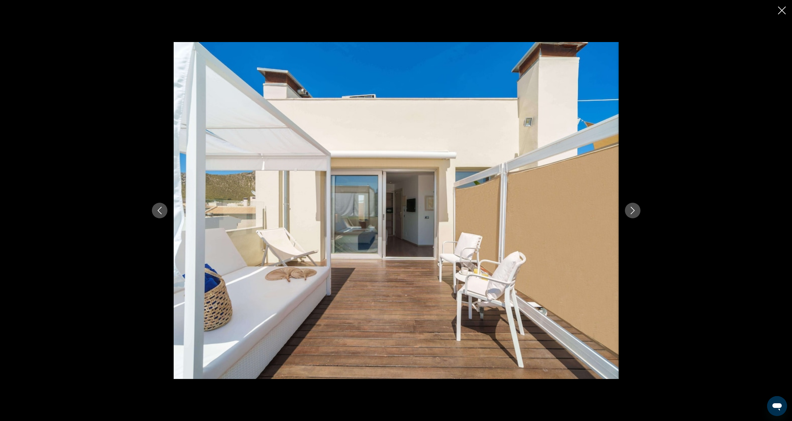
click at [639, 211] on button "Next image" at bounding box center [633, 211] width 16 height 16
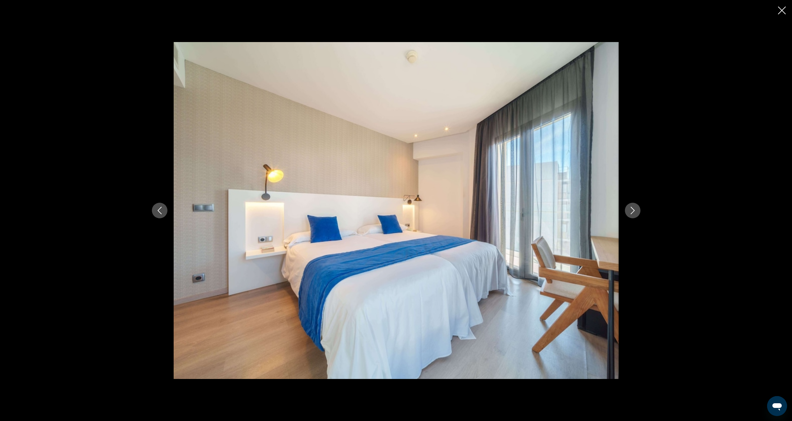
click at [639, 211] on button "Next image" at bounding box center [633, 211] width 16 height 16
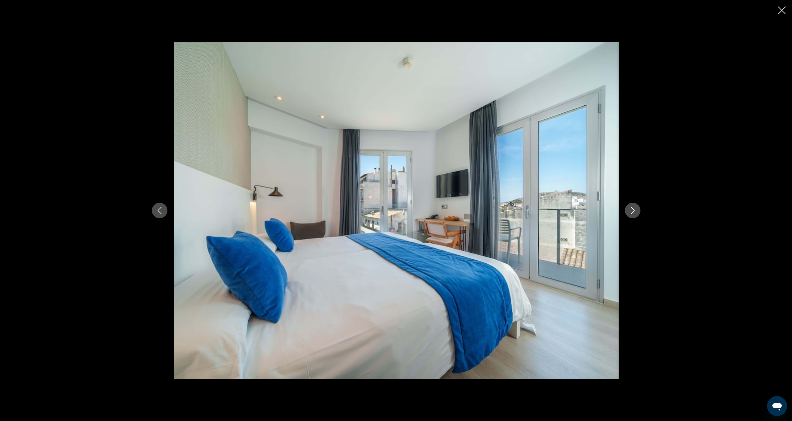
click at [639, 211] on button "Next image" at bounding box center [633, 211] width 16 height 16
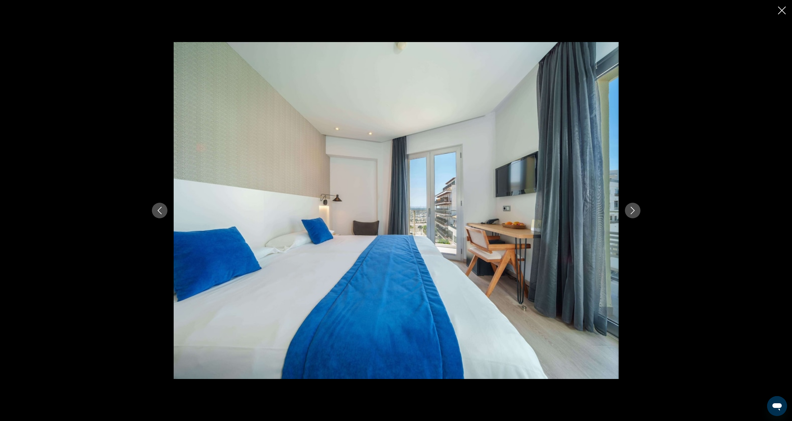
click at [639, 211] on button "Next image" at bounding box center [633, 211] width 16 height 16
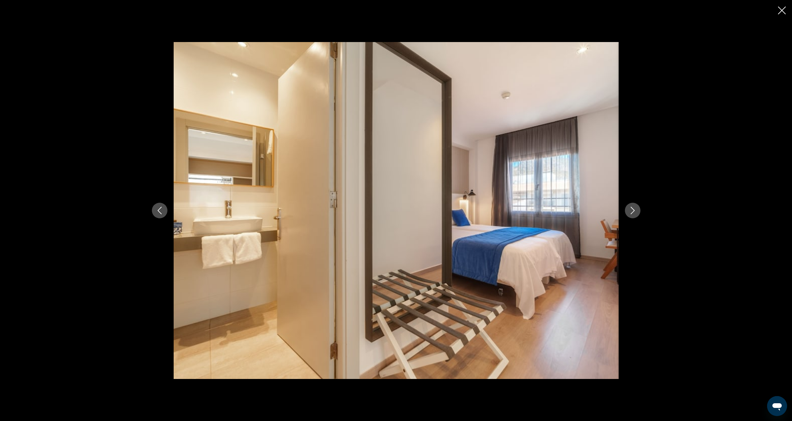
click at [639, 211] on button "Next image" at bounding box center [633, 211] width 16 height 16
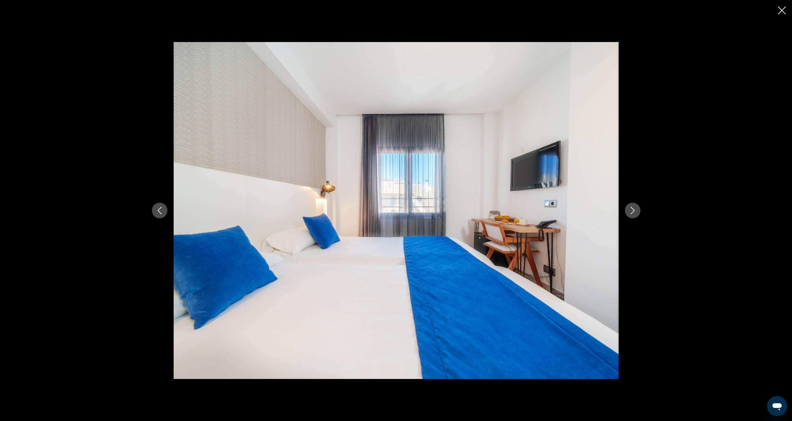
click at [639, 211] on button "Next image" at bounding box center [633, 211] width 16 height 16
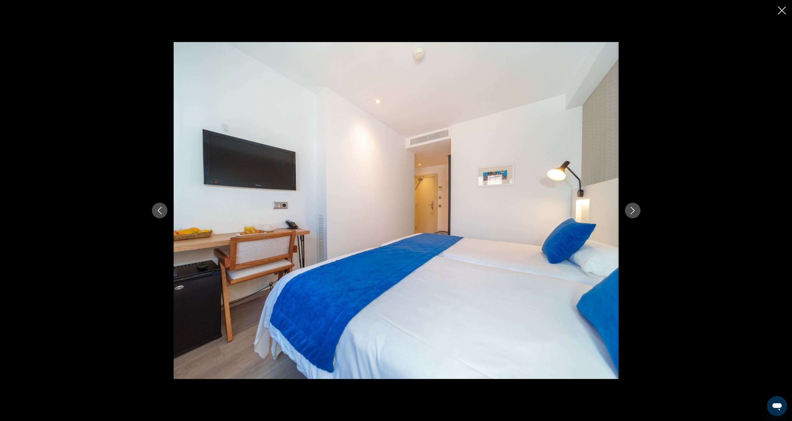
click at [639, 211] on button "Next image" at bounding box center [633, 211] width 16 height 16
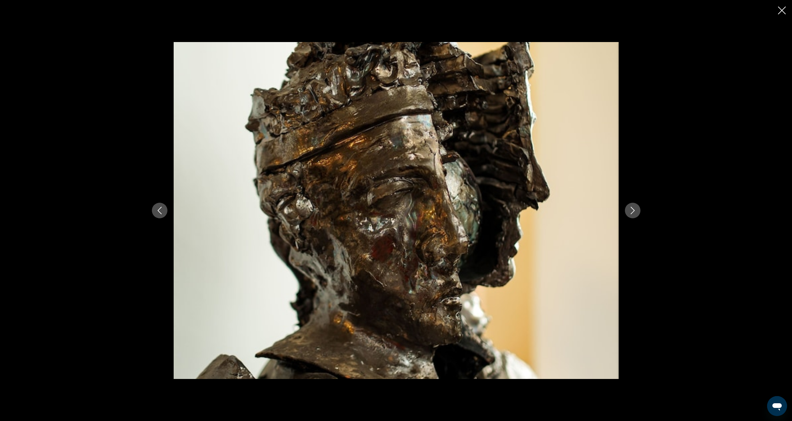
click at [639, 211] on button "Next image" at bounding box center [633, 211] width 16 height 16
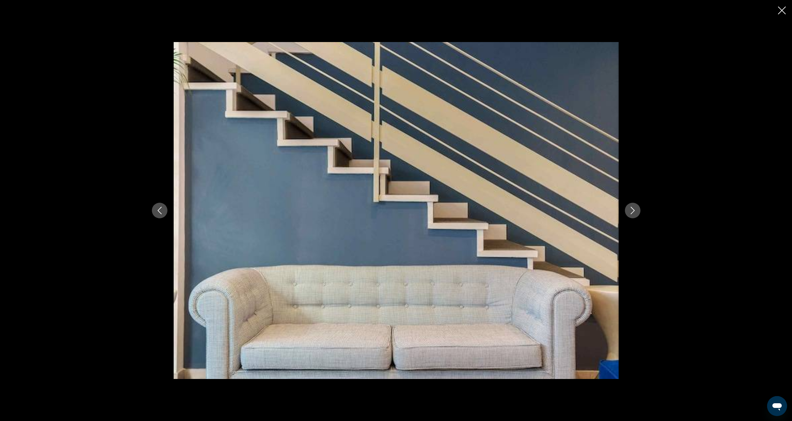
click at [639, 211] on button "Next image" at bounding box center [633, 211] width 16 height 16
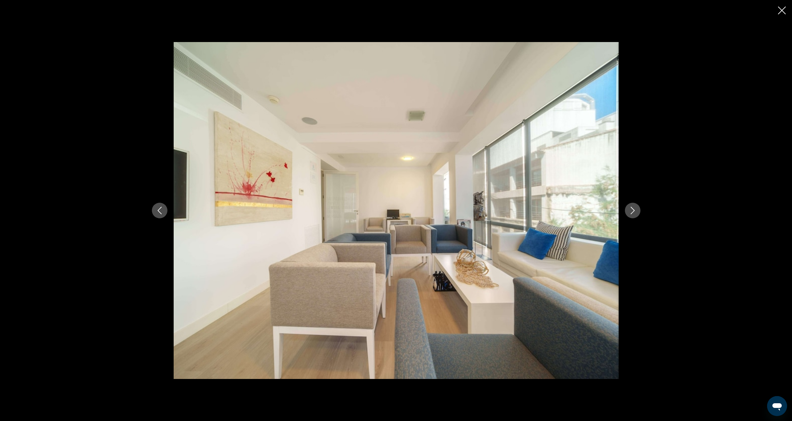
click at [639, 211] on button "Next image" at bounding box center [633, 211] width 16 height 16
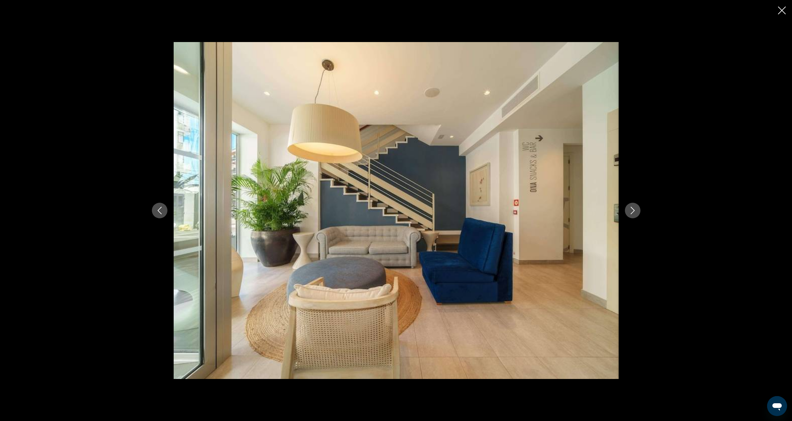
click at [639, 211] on button "Next image" at bounding box center [633, 211] width 16 height 16
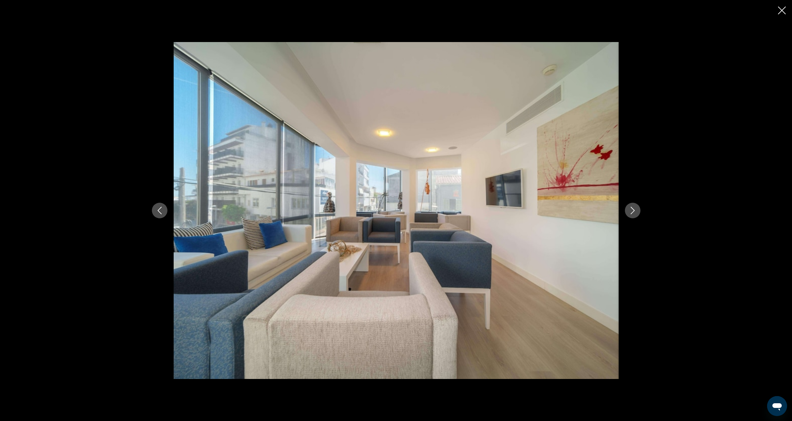
click at [639, 211] on button "Next image" at bounding box center [633, 211] width 16 height 16
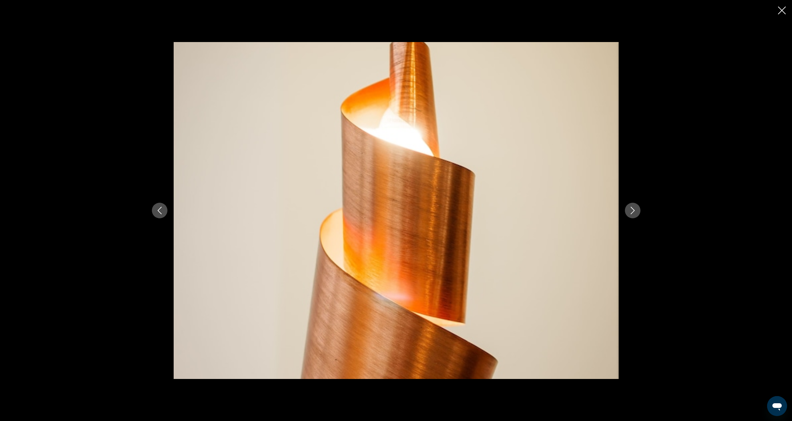
click at [639, 211] on button "Next image" at bounding box center [633, 211] width 16 height 16
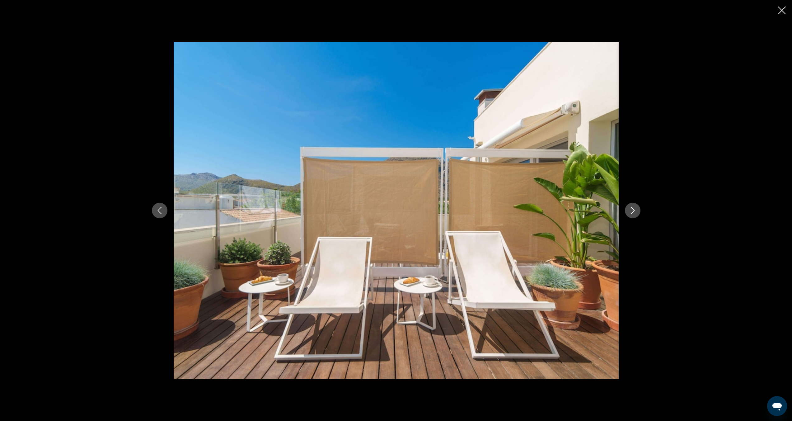
click at [639, 211] on button "Next image" at bounding box center [633, 211] width 16 height 16
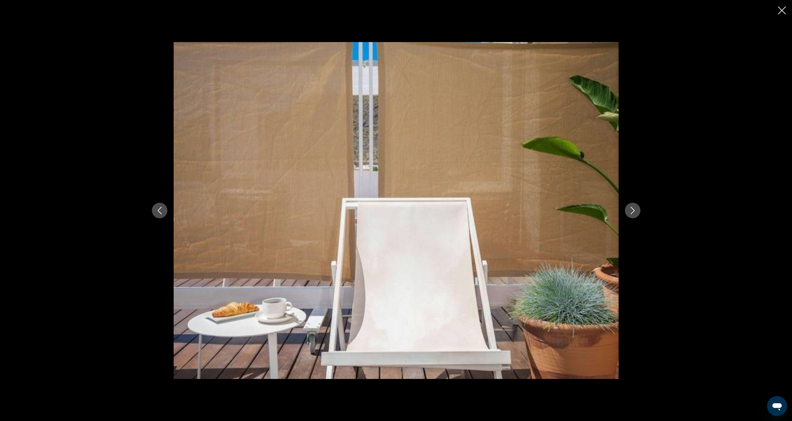
click at [639, 211] on button "Next image" at bounding box center [633, 211] width 16 height 16
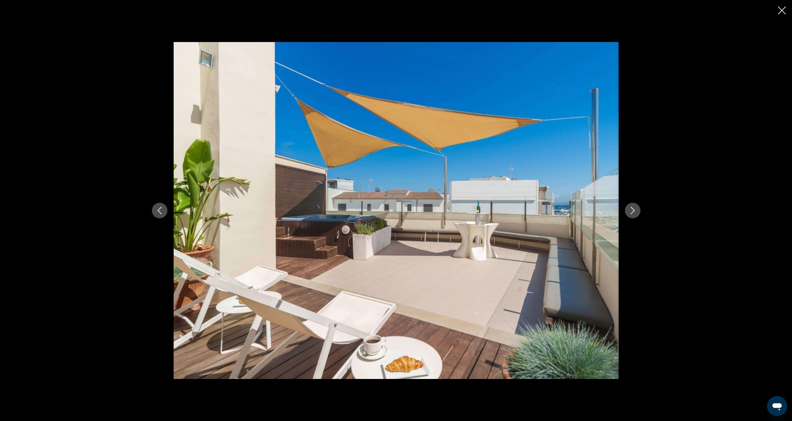
click at [639, 211] on button "Next image" at bounding box center [633, 211] width 16 height 16
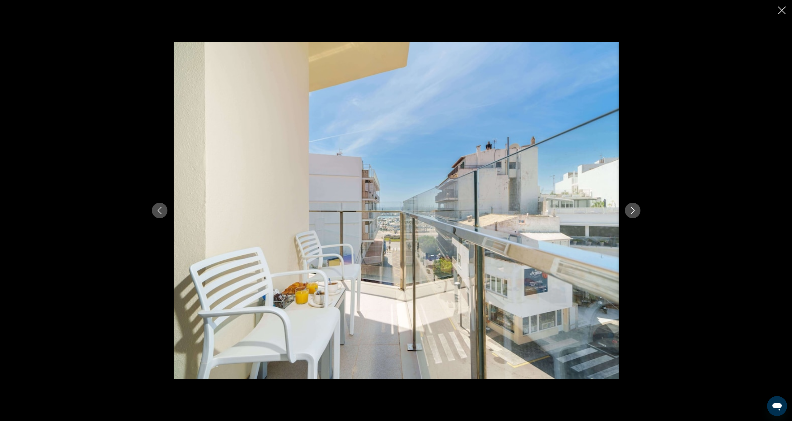
click at [639, 211] on button "Next image" at bounding box center [633, 211] width 16 height 16
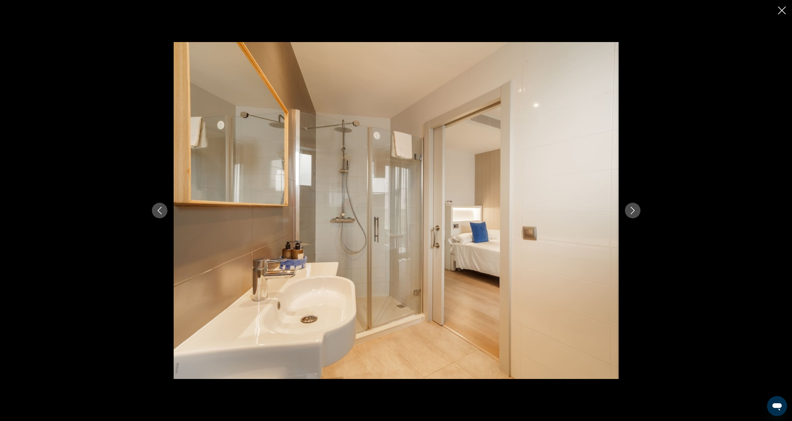
click at [639, 211] on button "Next image" at bounding box center [633, 211] width 16 height 16
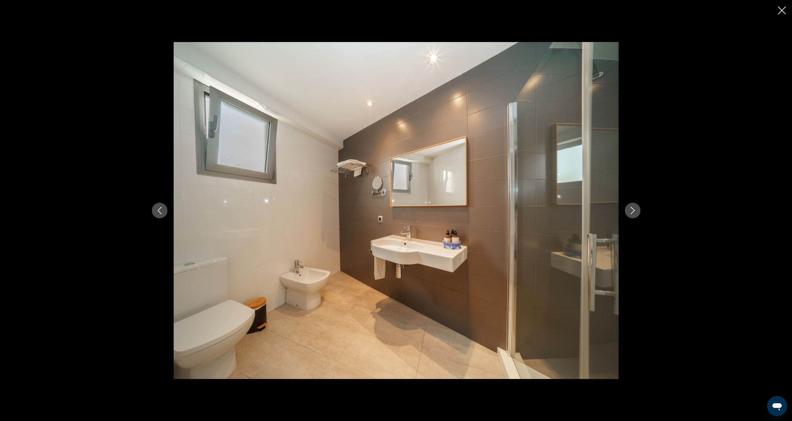
click at [639, 211] on button "Next image" at bounding box center [633, 211] width 16 height 16
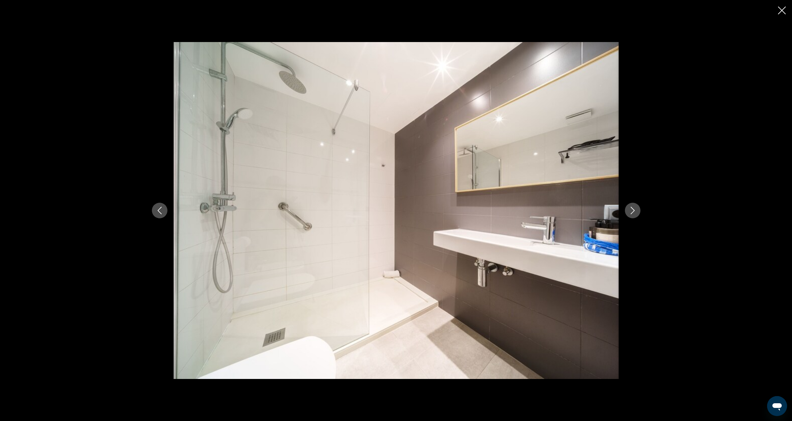
click at [639, 211] on button "Next image" at bounding box center [633, 211] width 16 height 16
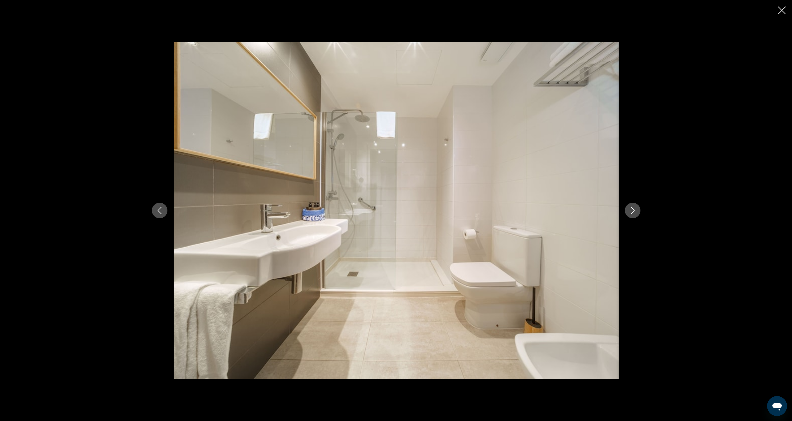
click at [639, 211] on button "Next image" at bounding box center [633, 211] width 16 height 16
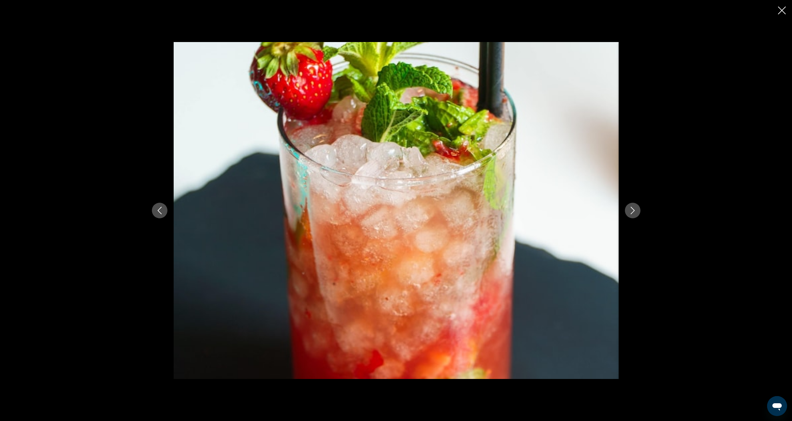
click at [639, 211] on button "Next image" at bounding box center [633, 211] width 16 height 16
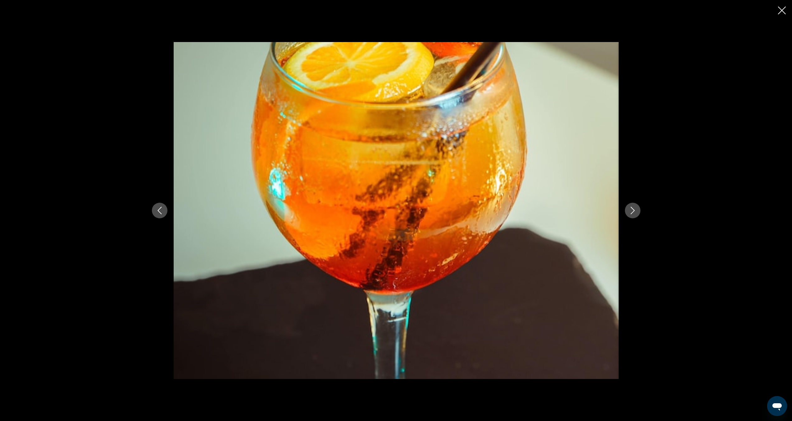
click at [639, 211] on button "Next image" at bounding box center [633, 211] width 16 height 16
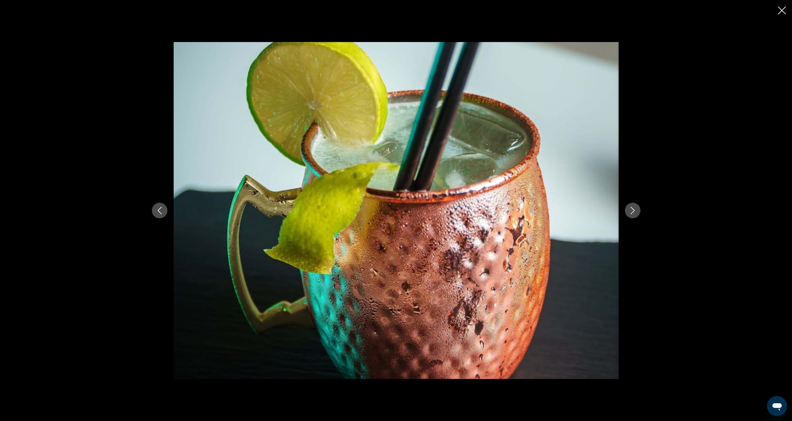
click at [639, 211] on button "Next image" at bounding box center [633, 211] width 16 height 16
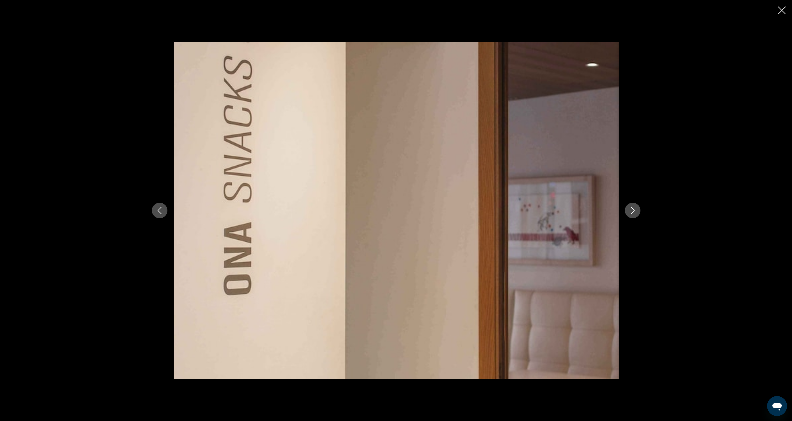
click at [639, 211] on button "Next image" at bounding box center [633, 211] width 16 height 16
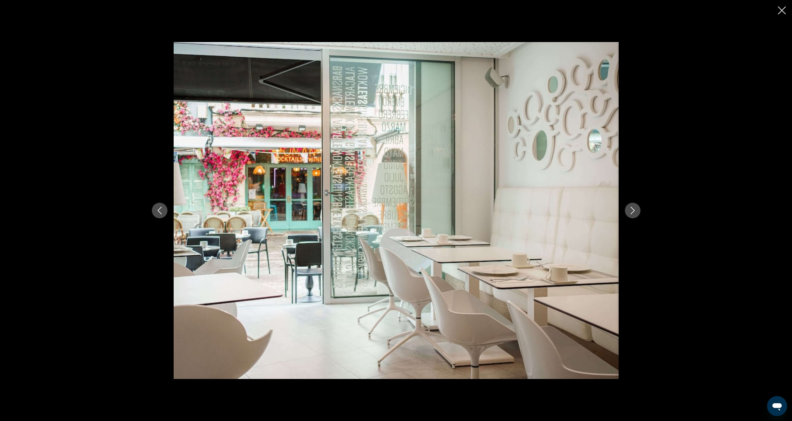
click at [639, 211] on button "Next image" at bounding box center [633, 211] width 16 height 16
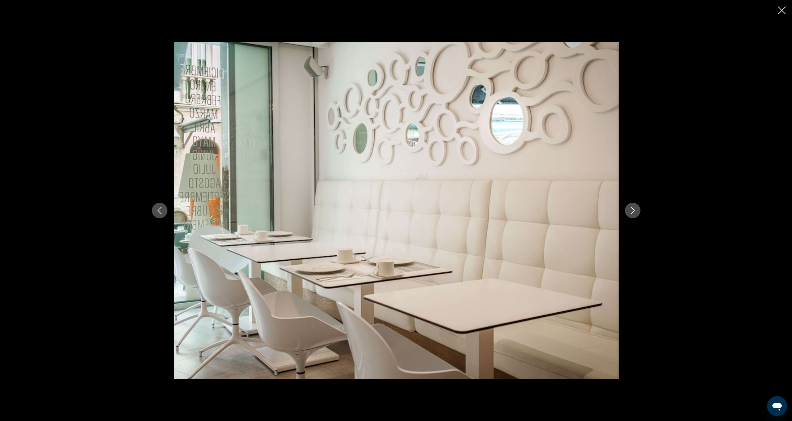
click at [639, 211] on button "Next image" at bounding box center [633, 211] width 16 height 16
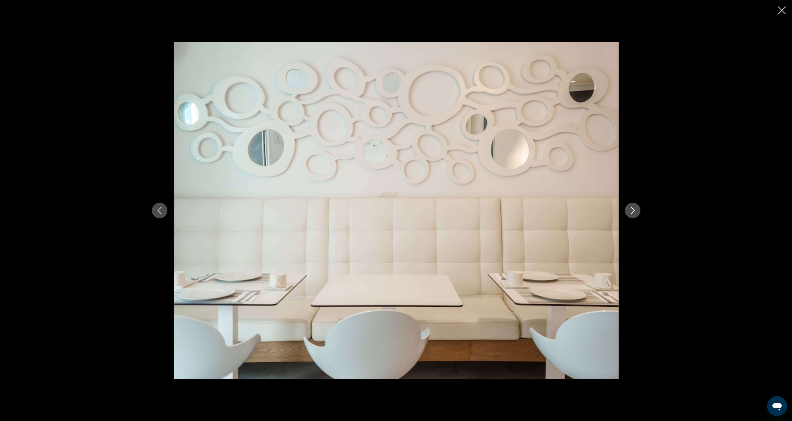
click at [776, 14] on div "Main content" at bounding box center [396, 210] width 792 height 421
click at [781, 11] on icon "Close slideshow" at bounding box center [782, 11] width 8 height 8
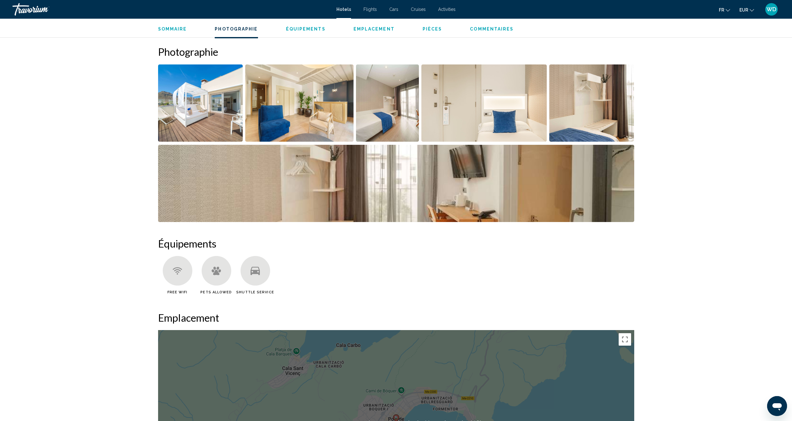
scroll to position [0, 0]
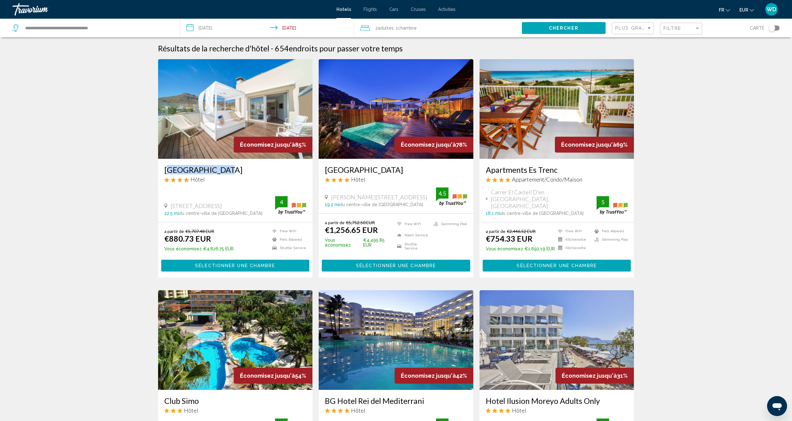
drag, startPoint x: 162, startPoint y: 171, endPoint x: 219, endPoint y: 171, distance: 57.6
click at [219, 171] on div "[GEOGRAPHIC_DATA] Hôtel [GEOGRAPHIC_DATA] 17, Pollenca 22.5 mi du centre-ville …" at bounding box center [235, 190] width 155 height 63
drag, startPoint x: 163, startPoint y: 169, endPoint x: 223, endPoint y: 171, distance: 59.5
click at [223, 171] on div "[GEOGRAPHIC_DATA] Hôtel [GEOGRAPHIC_DATA] 17, Pollenca 22.5 mi du centre-ville …" at bounding box center [235, 190] width 155 height 63
copy h3 "[GEOGRAPHIC_DATA]"
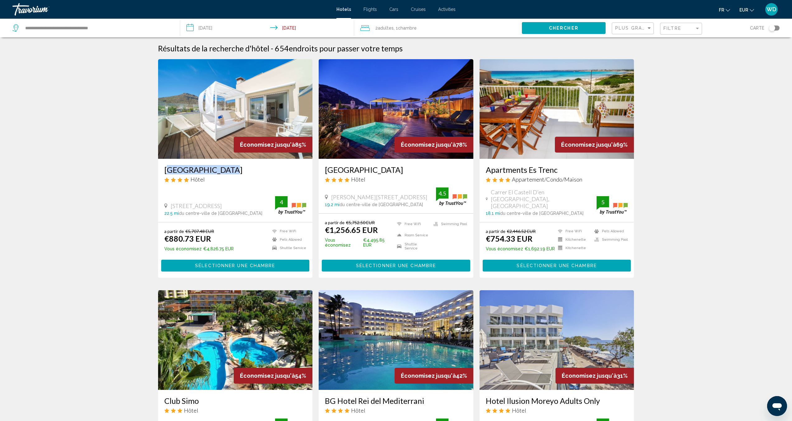
drag, startPoint x: 322, startPoint y: 169, endPoint x: 423, endPoint y: 171, distance: 101.5
click at [423, 171] on div "[GEOGRAPHIC_DATA] Hôtel [PERSON_NAME] 38, Pollenca 19.2 mi du centre-ville de […" at bounding box center [396, 186] width 155 height 54
copy h3 "[GEOGRAPHIC_DATA]"
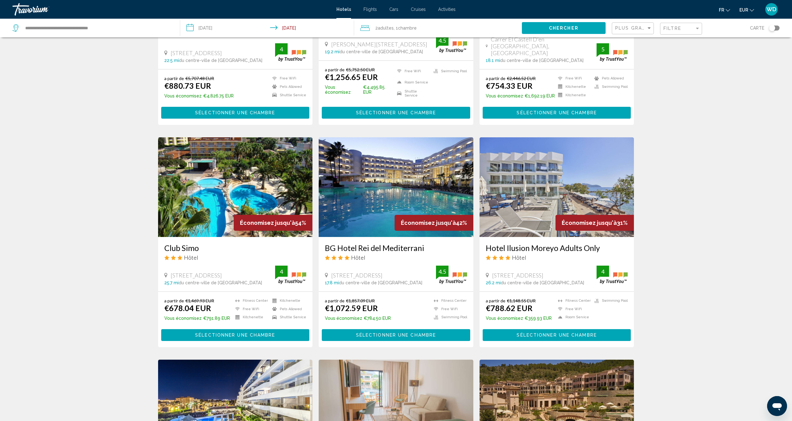
scroll to position [161, 0]
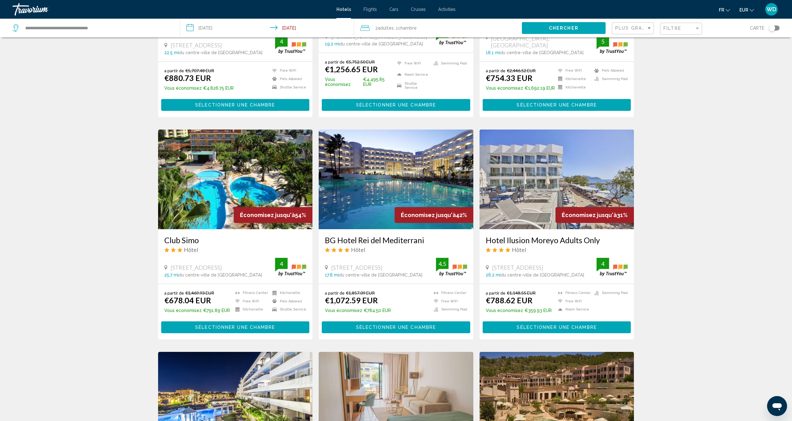
drag, startPoint x: 160, startPoint y: 229, endPoint x: 214, endPoint y: 232, distance: 53.3
click at [214, 232] on div "Club Simo Hôtel [STREET_ADDRESS], Son Servera 25.7 mi du centre-ville de [GEOGR…" at bounding box center [235, 256] width 155 height 54
copy h3 "Club Simo"
drag, startPoint x: 321, startPoint y: 230, endPoint x: 459, endPoint y: 235, distance: 137.7
click at [459, 235] on div "BG Hotel Rei del Mediterrani Hôtel [STREET_ADDRESS], [GEOGRAPHIC_DATA] 17.8 mi …" at bounding box center [396, 256] width 155 height 54
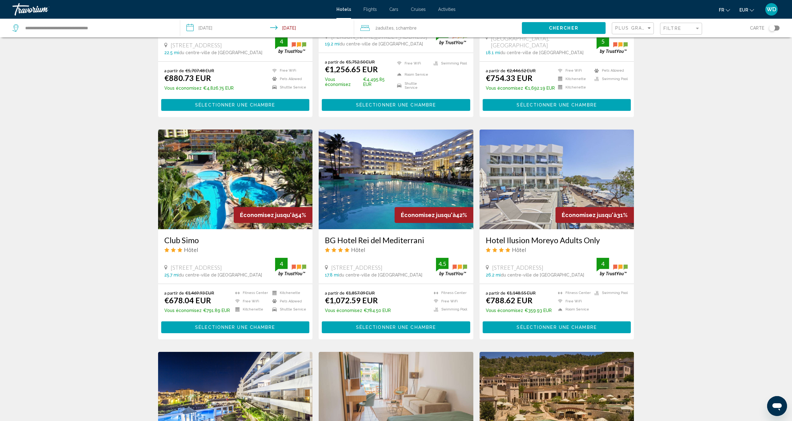
copy h3 "BG Hotel Rei del Mediterrani"
drag, startPoint x: 483, startPoint y: 230, endPoint x: 627, endPoint y: 236, distance: 144.3
click at [627, 236] on div "Hotel Ilusion Moreyo Adults Only Hôtel [STREET_ADDRESS][GEOGRAPHIC_DATA], Son S…" at bounding box center [557, 256] width 155 height 54
copy div "Hotel Ilusion Moreyo Adults Only"
click at [554, 164] on img "Main content" at bounding box center [557, 180] width 155 height 100
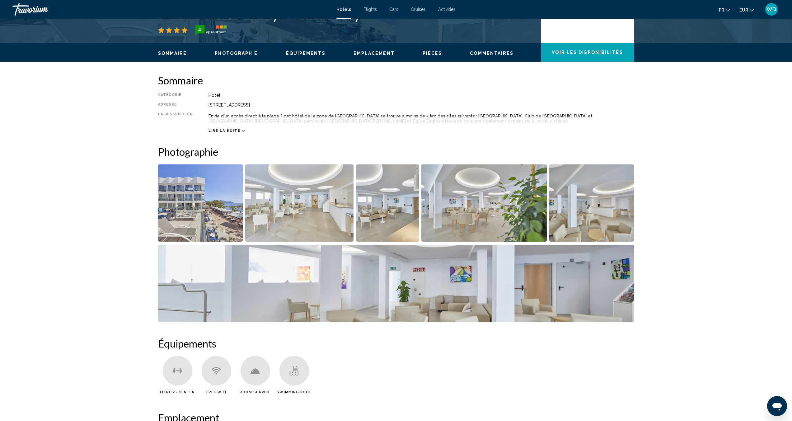
scroll to position [247, 0]
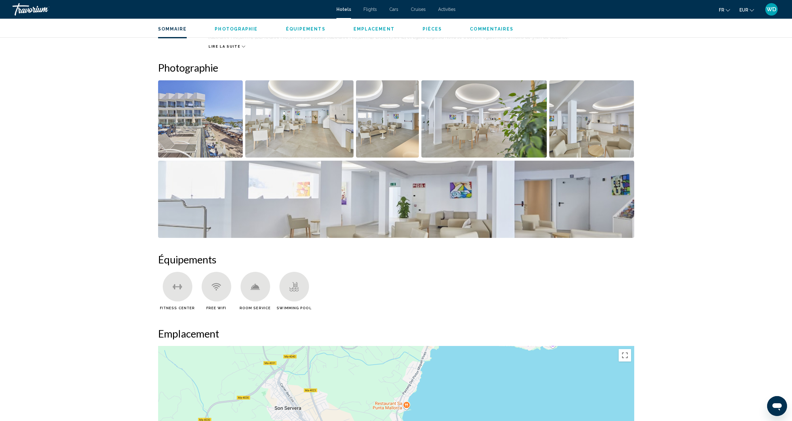
click at [534, 198] on img "Open full-screen image slider" at bounding box center [396, 199] width 476 height 77
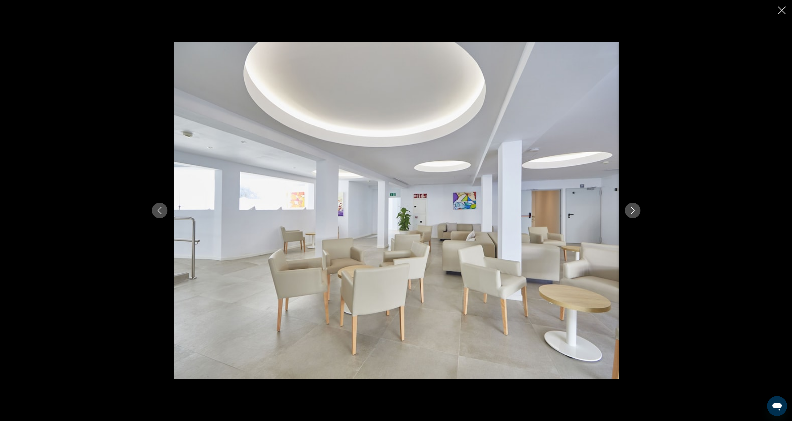
click at [628, 214] on button "Next image" at bounding box center [633, 211] width 16 height 16
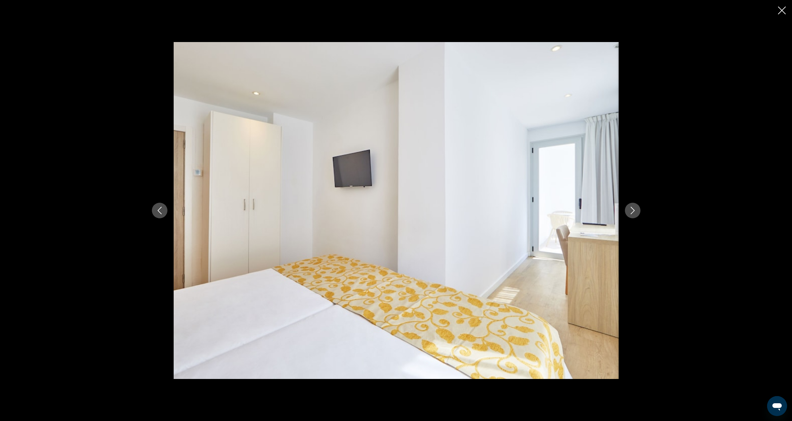
click at [628, 214] on button "Next image" at bounding box center [633, 211] width 16 height 16
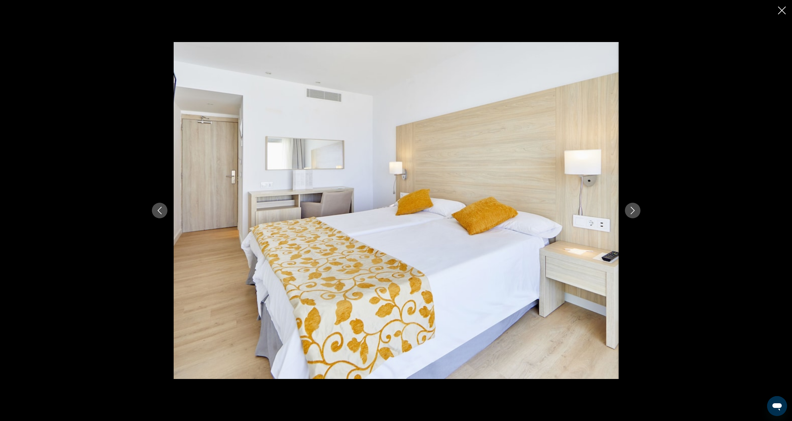
click at [628, 214] on button "Next image" at bounding box center [633, 211] width 16 height 16
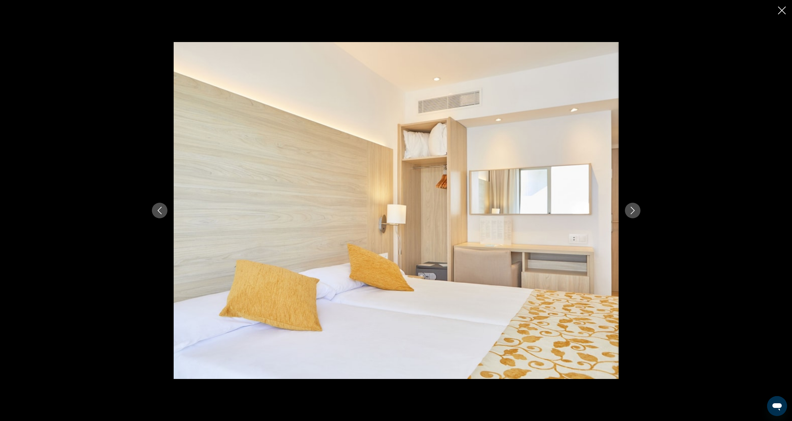
click at [628, 214] on button "Next image" at bounding box center [633, 211] width 16 height 16
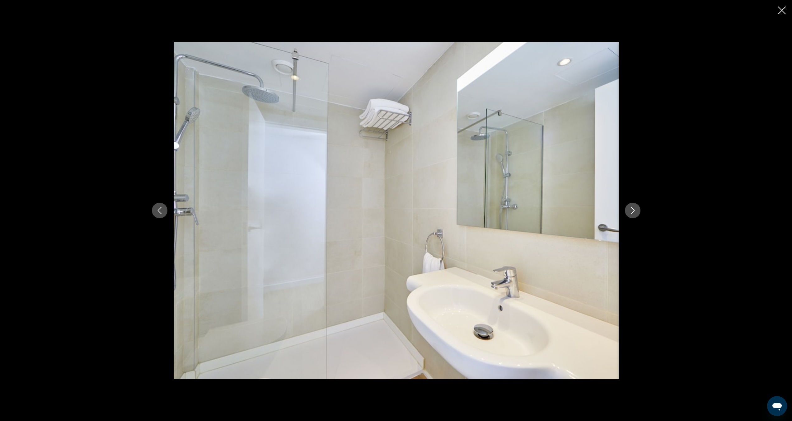
click at [628, 214] on button "Next image" at bounding box center [633, 211] width 16 height 16
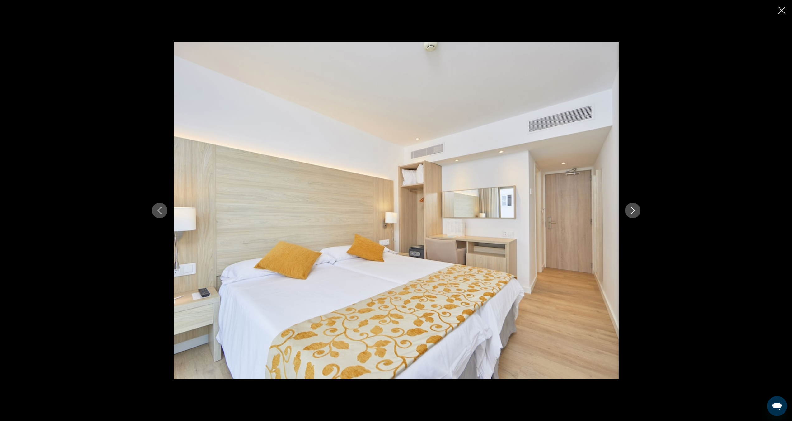
click at [628, 214] on button "Next image" at bounding box center [633, 211] width 16 height 16
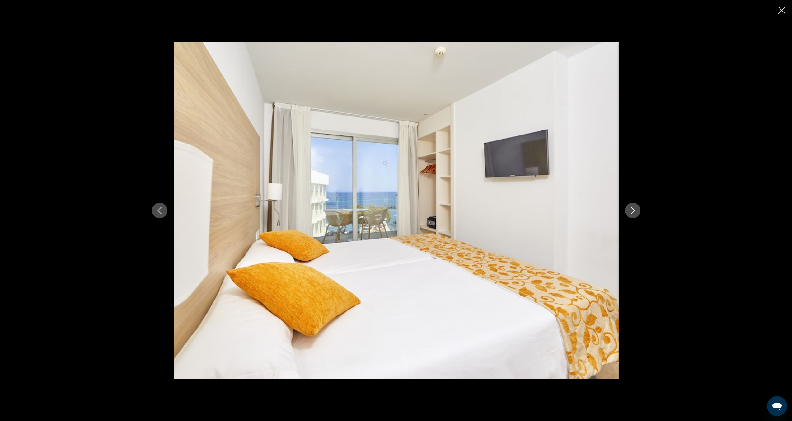
click at [628, 214] on button "Next image" at bounding box center [633, 211] width 16 height 16
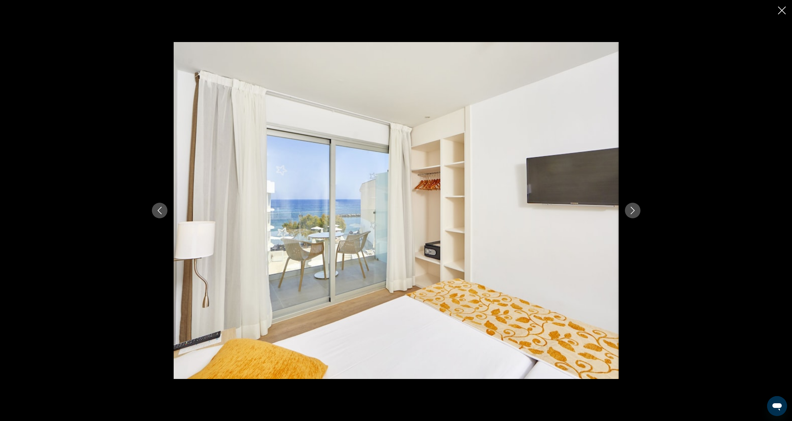
click at [628, 214] on button "Next image" at bounding box center [633, 211] width 16 height 16
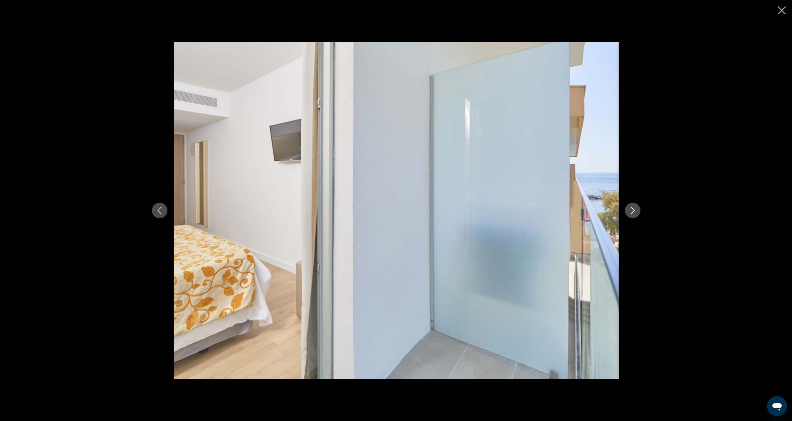
click at [782, 13] on icon "Close slideshow" at bounding box center [782, 11] width 8 height 8
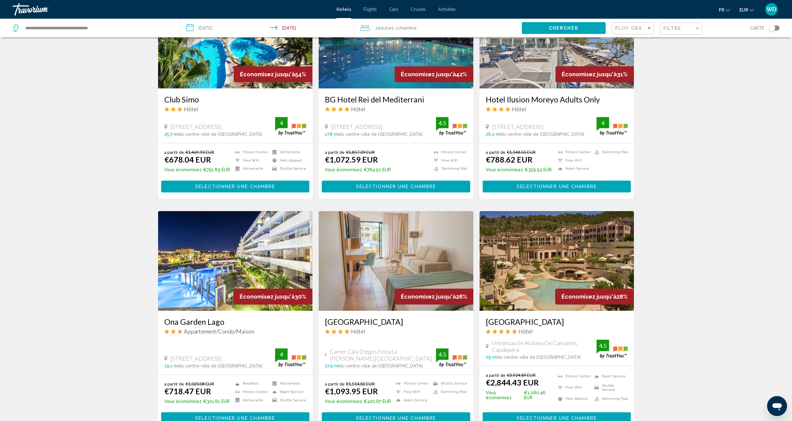
scroll to position [302, 0]
drag, startPoint x: 163, startPoint y: 308, endPoint x: 221, endPoint y: 313, distance: 58.4
click at [221, 313] on div "Ona Garden Lago Appartement/Condo/Maison C [GEOGRAPHIC_DATA], [GEOGRAPHIC_DATA]…" at bounding box center [235, 342] width 155 height 64
copy h3 "Ona Garden Lago"
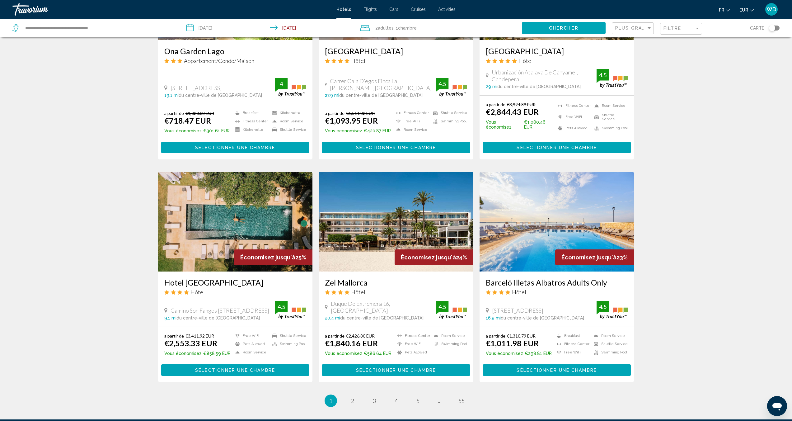
scroll to position [586, 0]
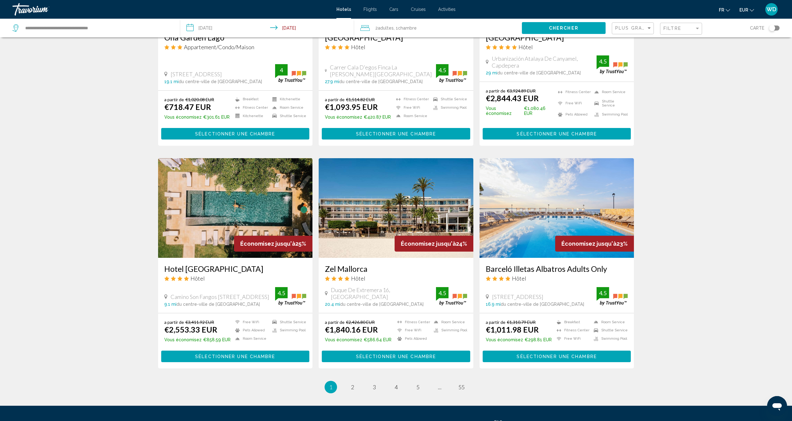
drag, startPoint x: 485, startPoint y: 250, endPoint x: 622, endPoint y: 249, distance: 137.0
click at [622, 258] on div "Barceló Illetas Albatros Adults Only Hôtel [STREET_ADDRESS], [GEOGRAPHIC_DATA] …" at bounding box center [557, 285] width 155 height 55
copy h3 "Barceló Illetas Albatros Adults Only"
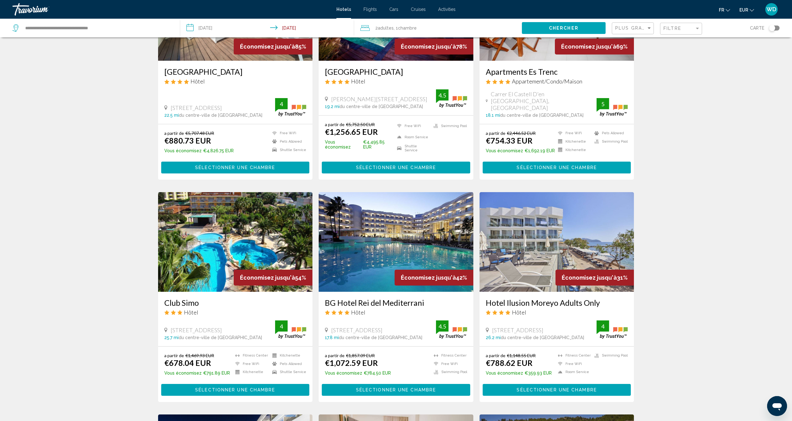
scroll to position [0, 0]
